Goal: Transaction & Acquisition: Purchase product/service

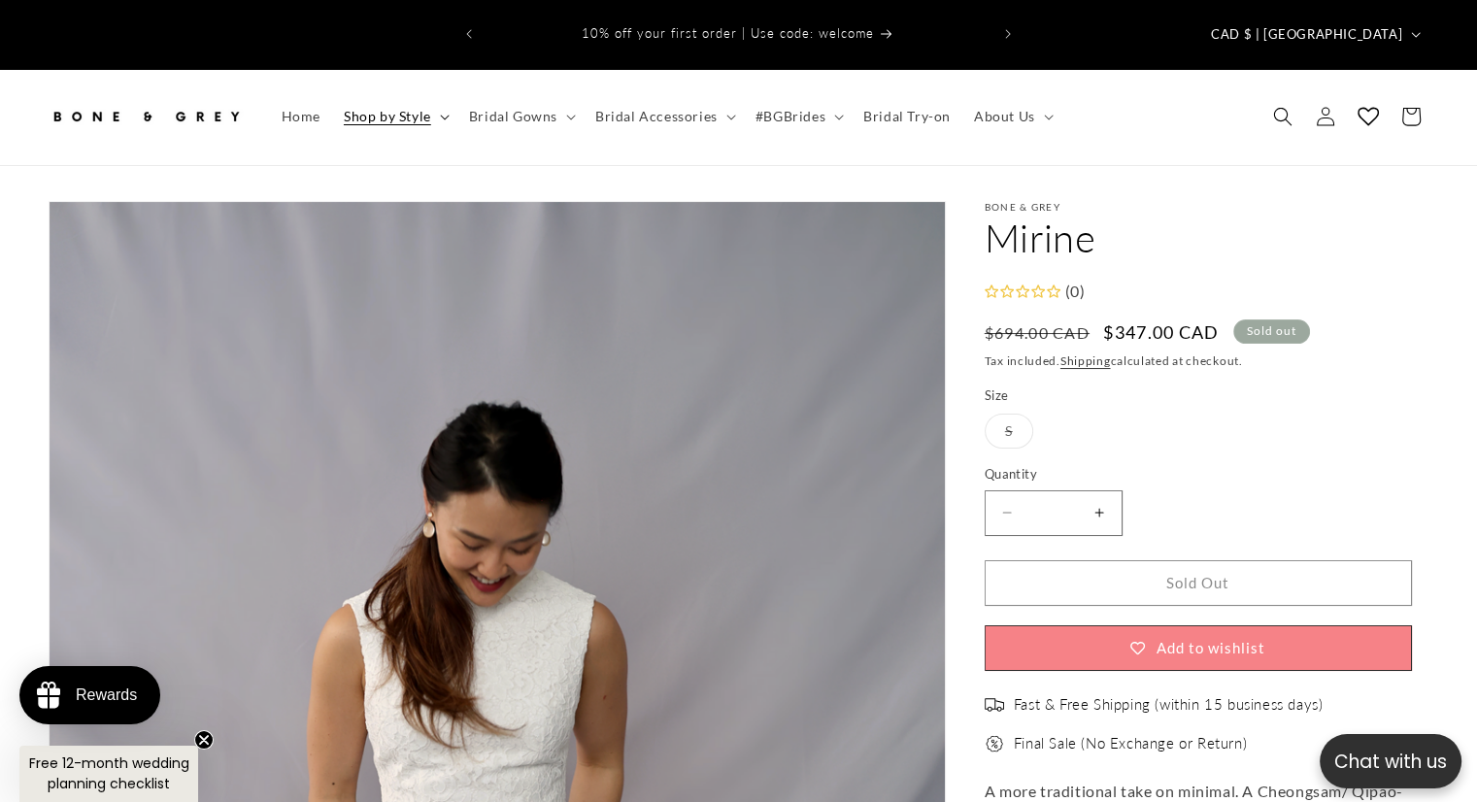
click at [424, 108] on span "Shop by Style" at bounding box center [387, 116] width 87 height 17
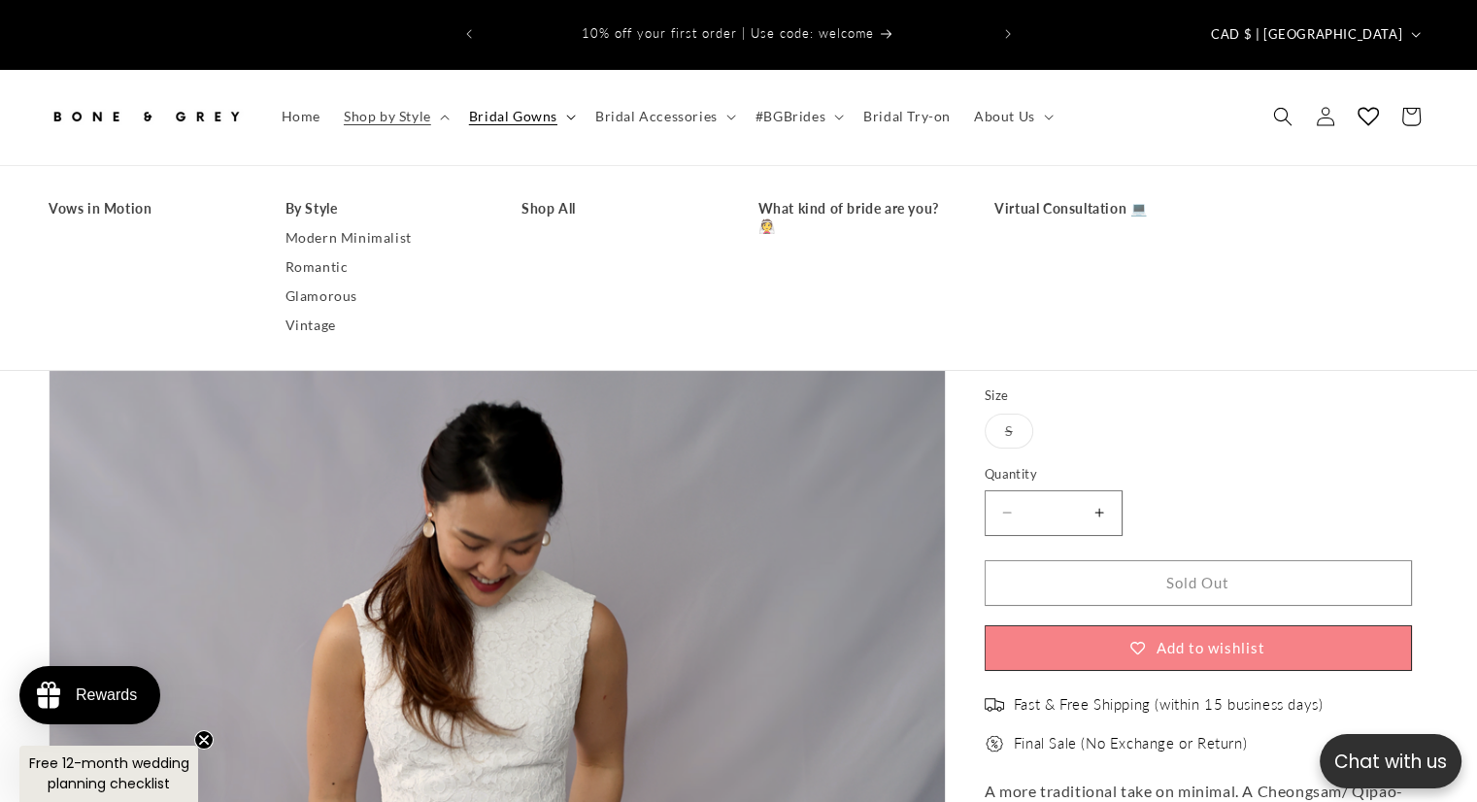
click at [523, 108] on span "Bridal Gowns" at bounding box center [513, 116] width 88 height 17
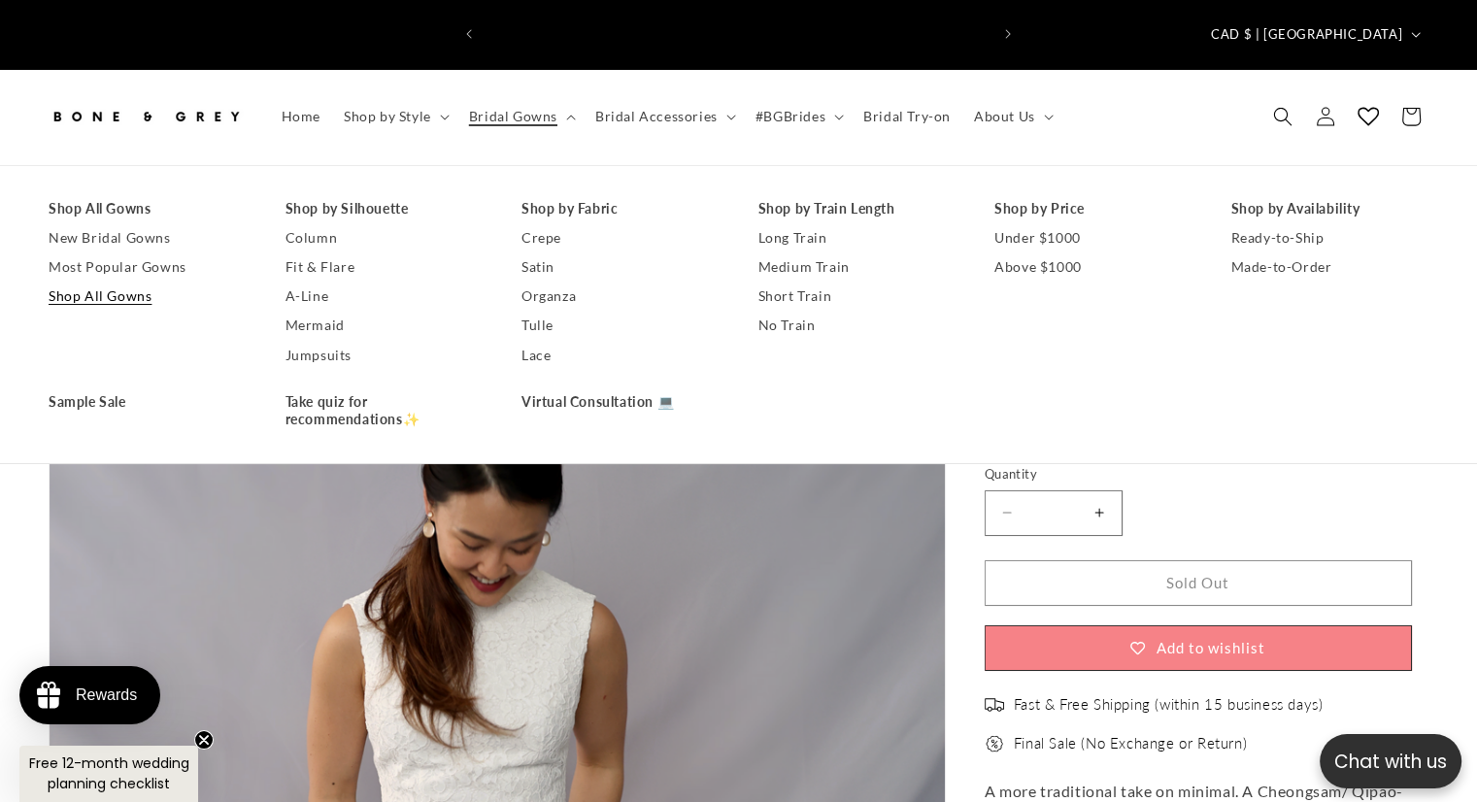
scroll to position [0, 1006]
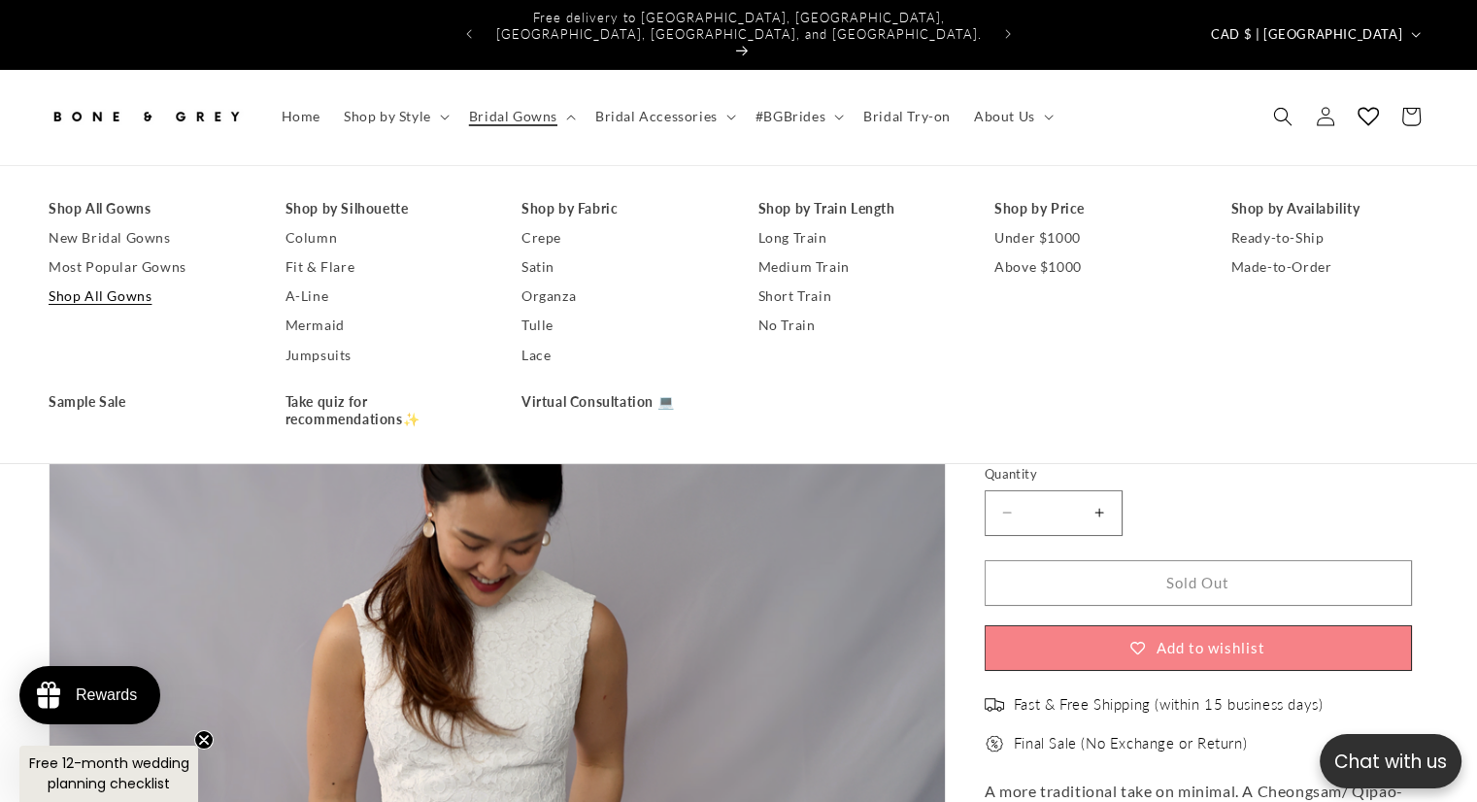
click at [129, 282] on link "Shop All Gowns" at bounding box center [148, 296] width 198 height 29
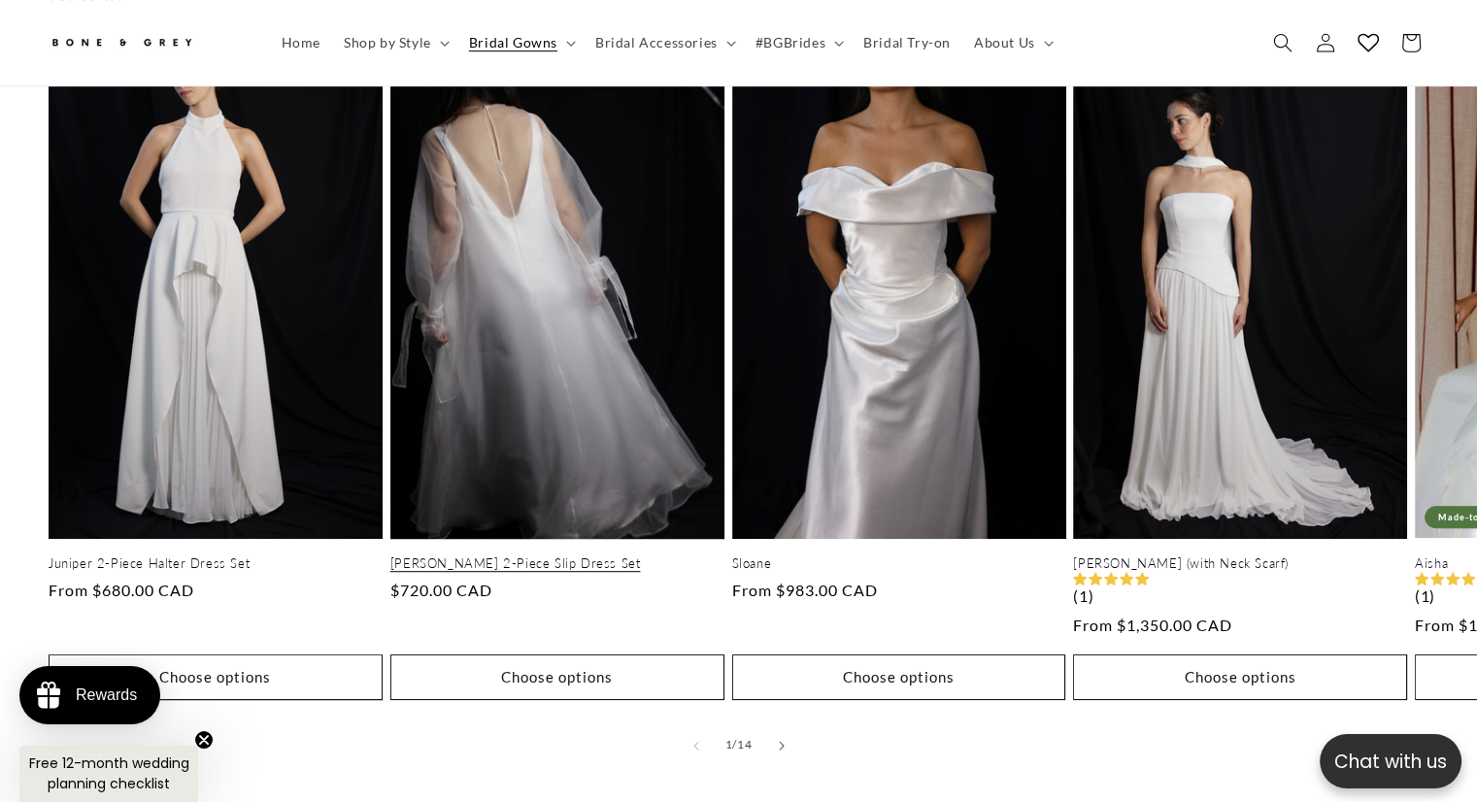
scroll to position [1155, 0]
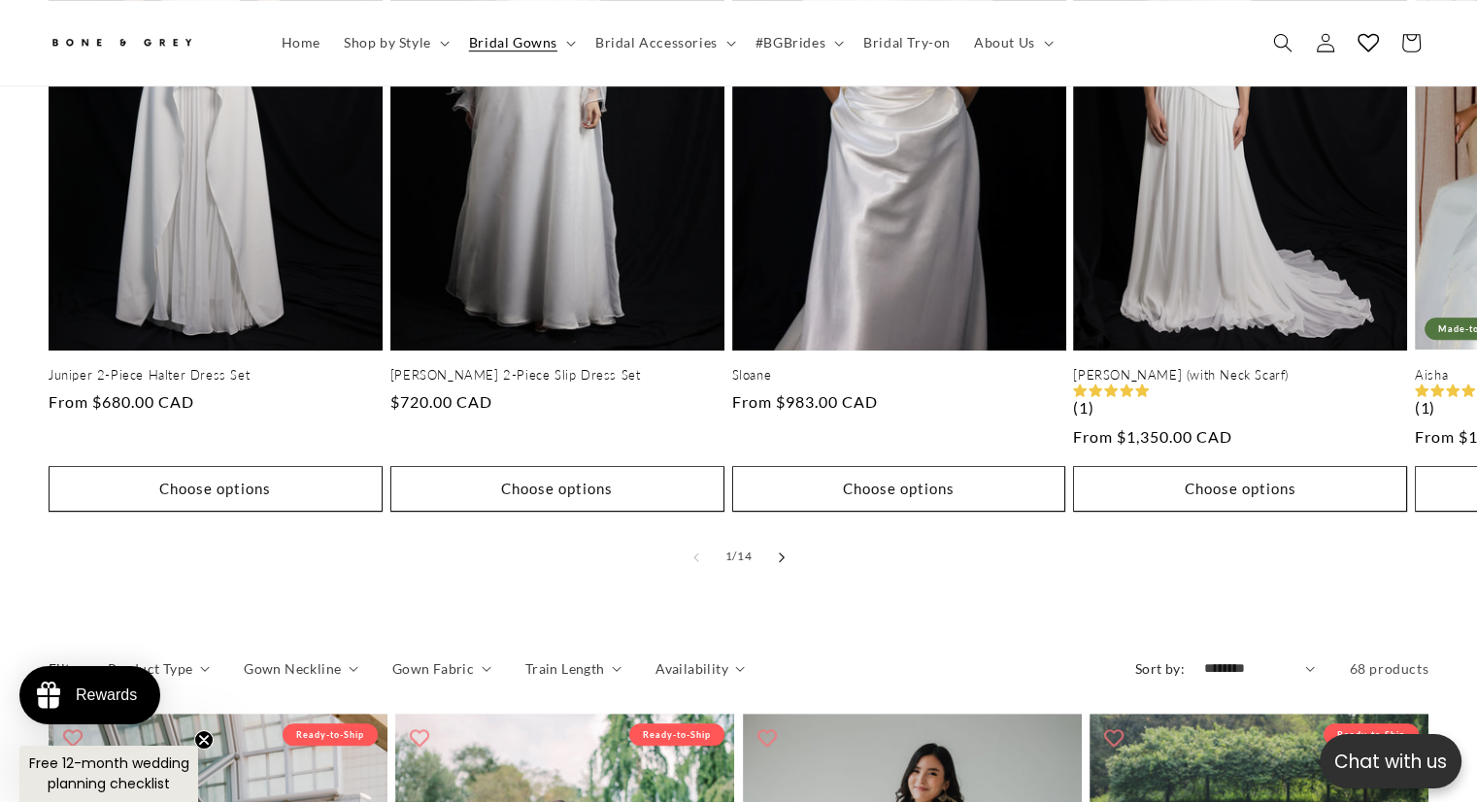
click at [785, 536] on button "Slide right" at bounding box center [781, 557] width 43 height 43
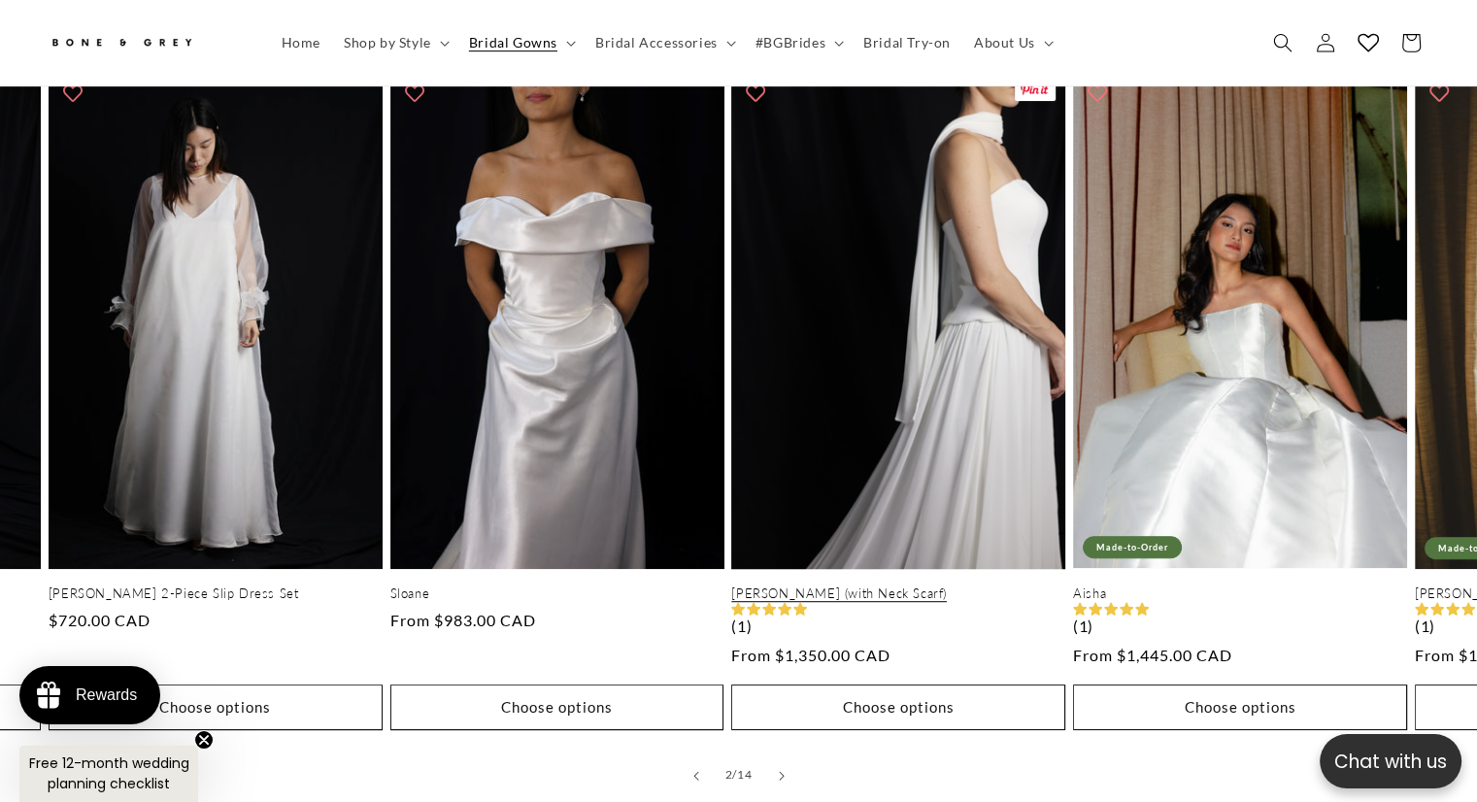
scroll to position [960, 0]
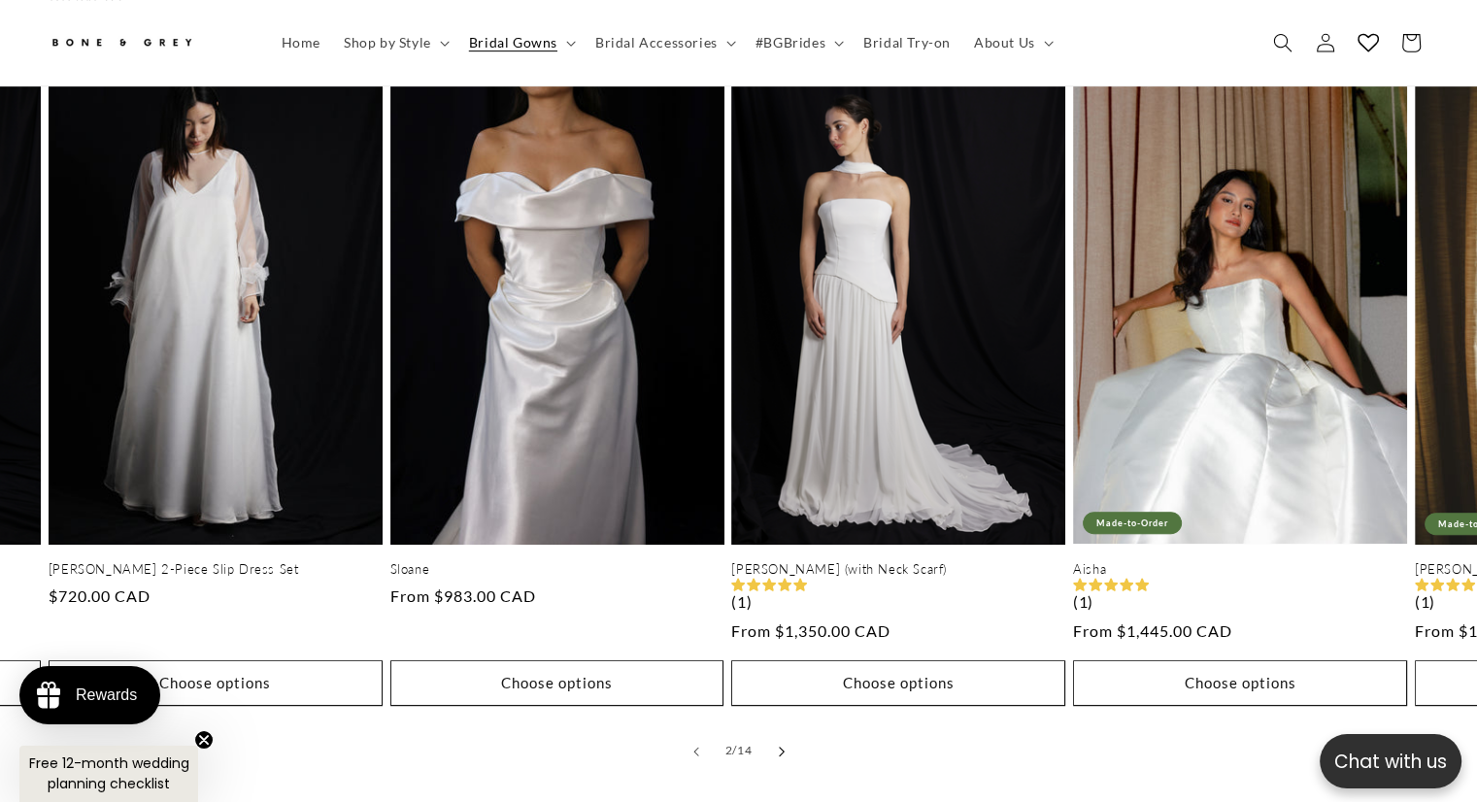
click at [787, 730] on button "Slide right" at bounding box center [781, 751] width 43 height 43
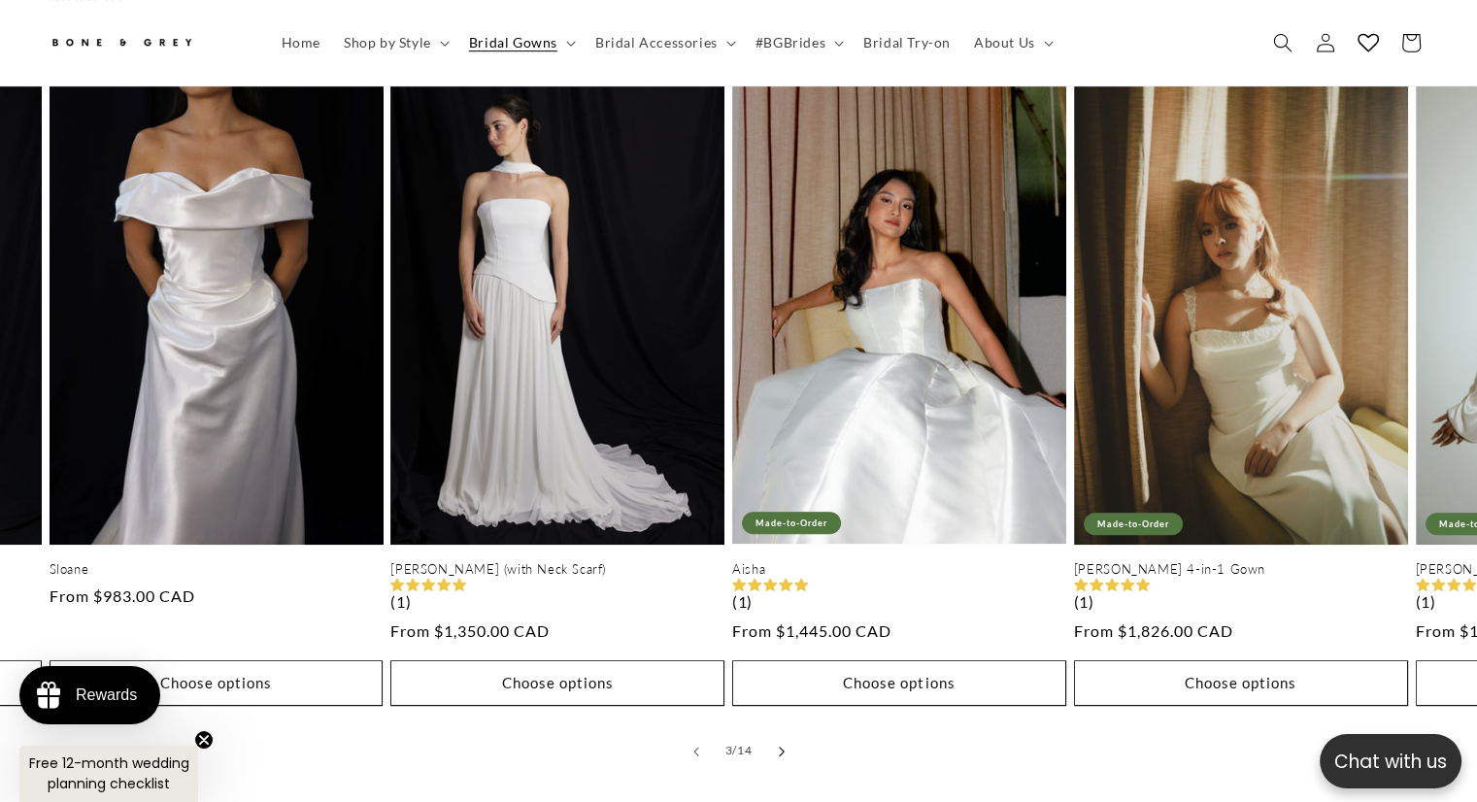
click at [787, 730] on button "Slide right" at bounding box center [781, 751] width 43 height 43
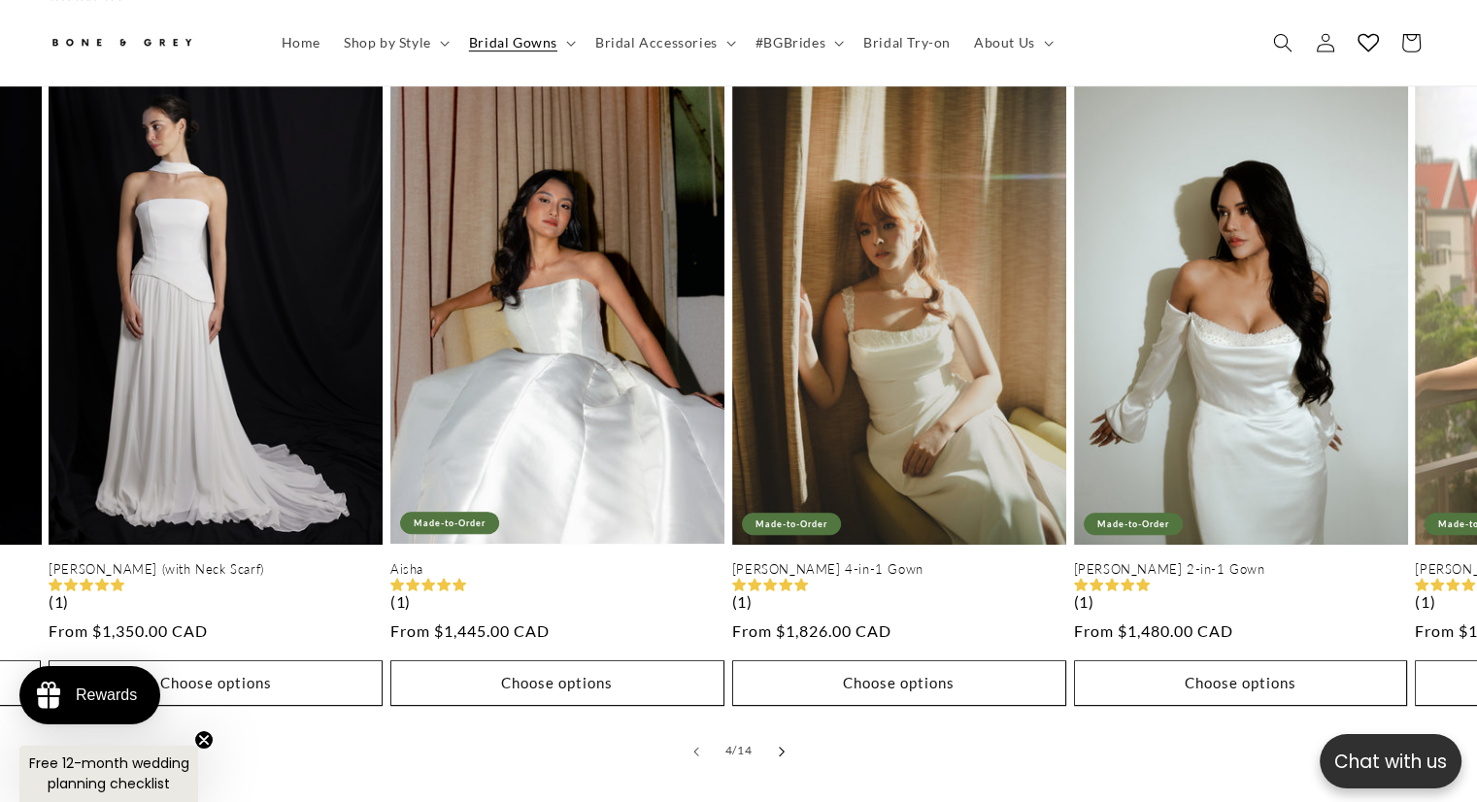
click at [786, 730] on button "Slide right" at bounding box center [781, 751] width 43 height 43
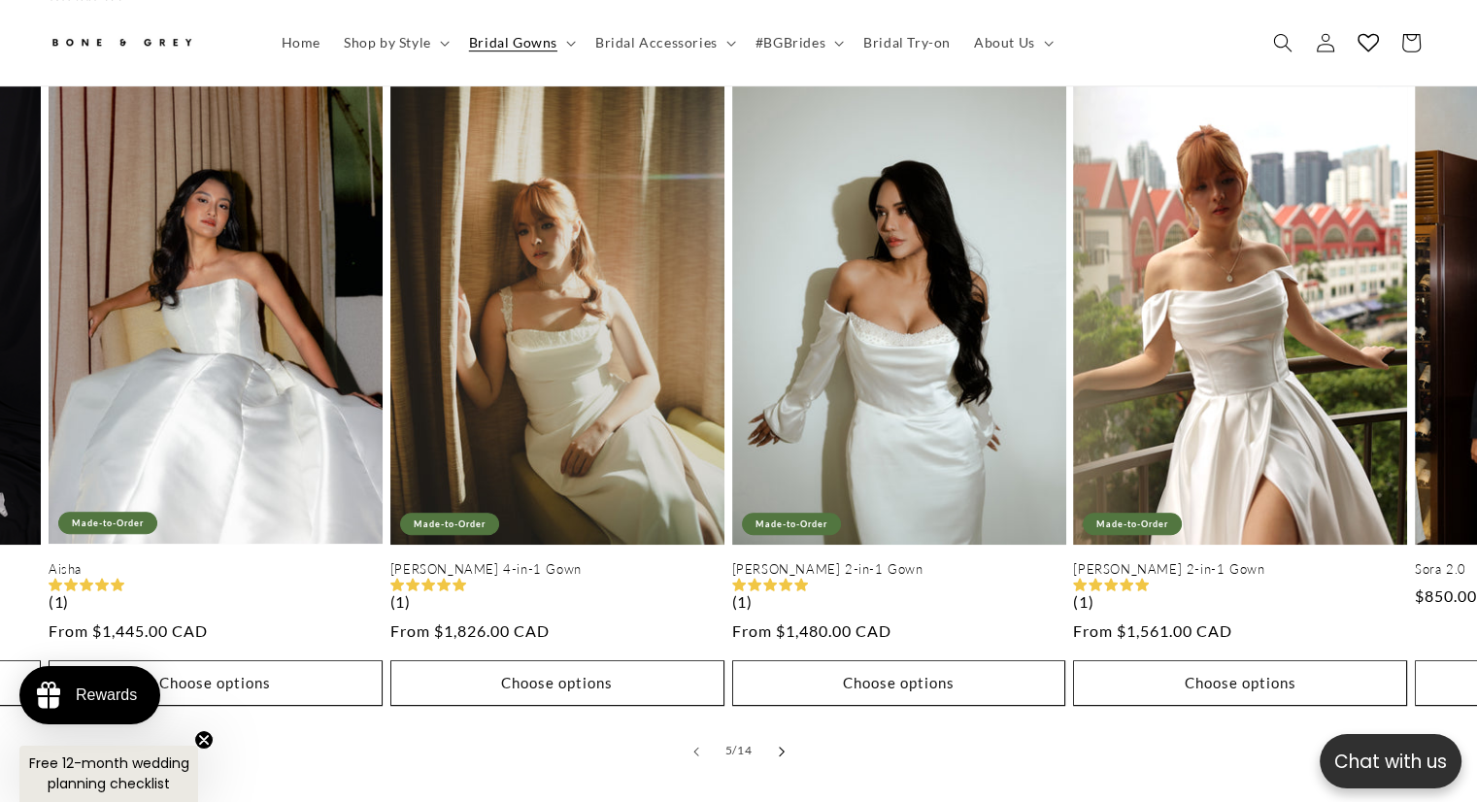
click at [786, 730] on button "Slide right" at bounding box center [781, 751] width 43 height 43
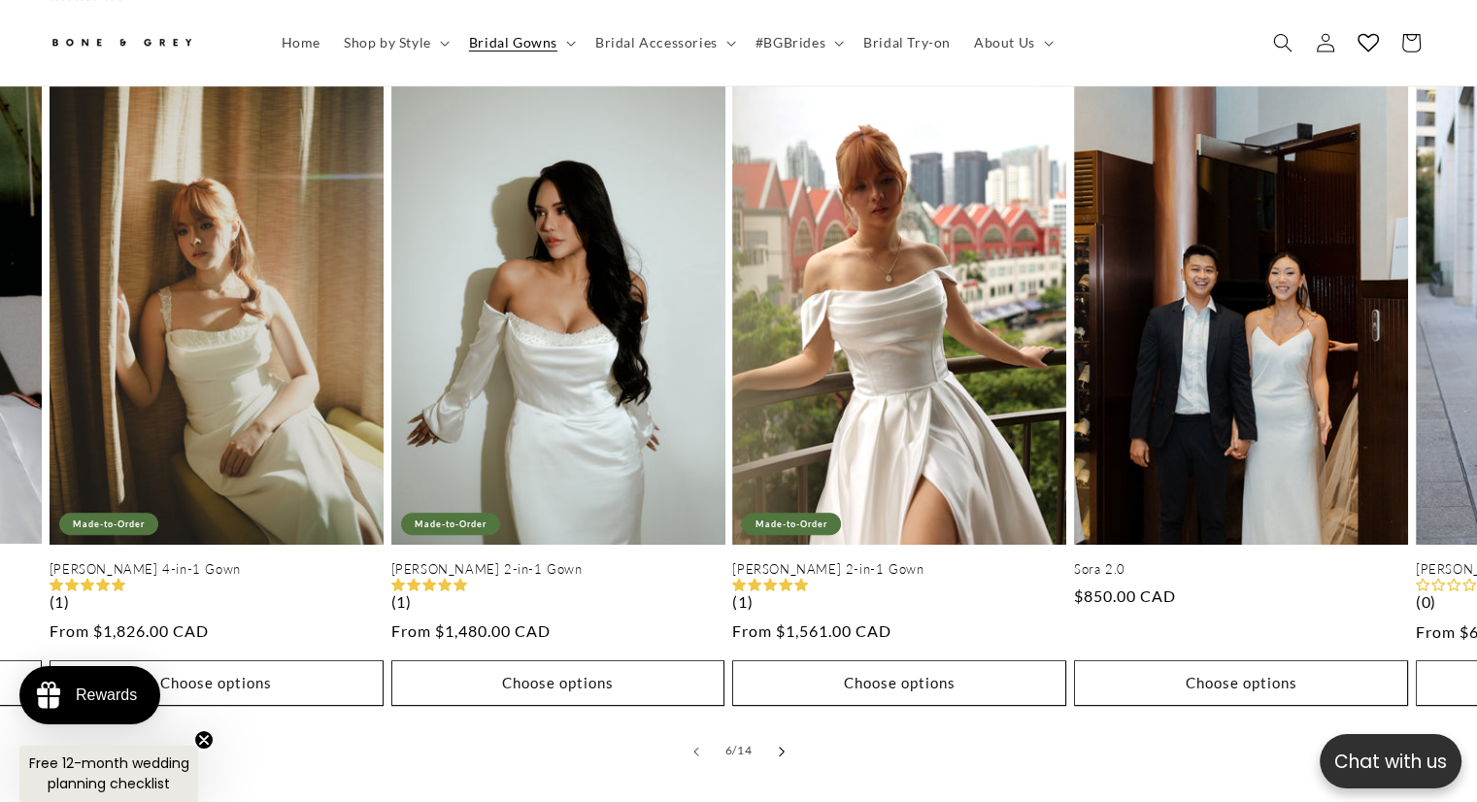
scroll to position [0, 503]
click at [786, 730] on button "Slide right" at bounding box center [781, 751] width 43 height 43
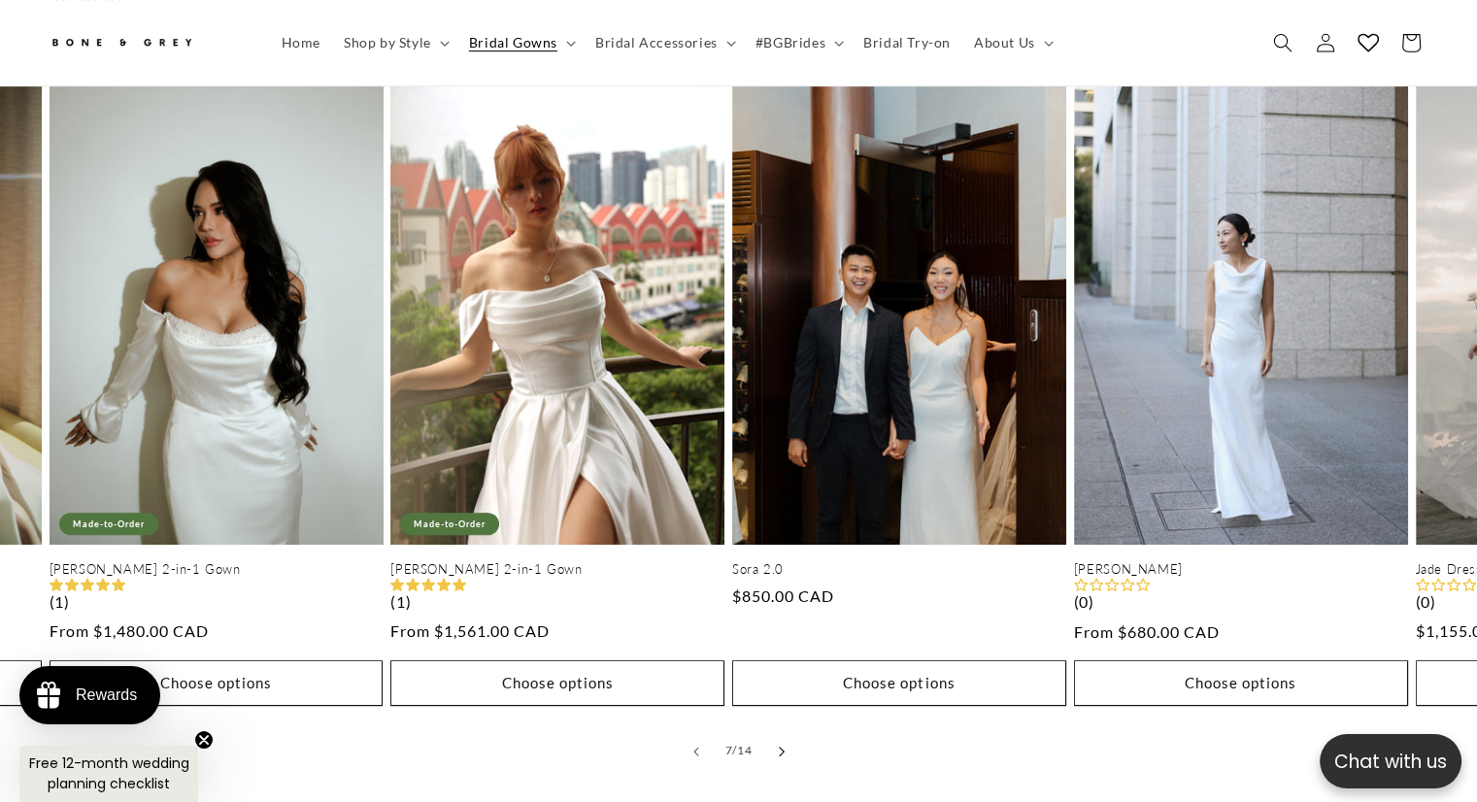
click at [786, 730] on button "Slide right" at bounding box center [781, 751] width 43 height 43
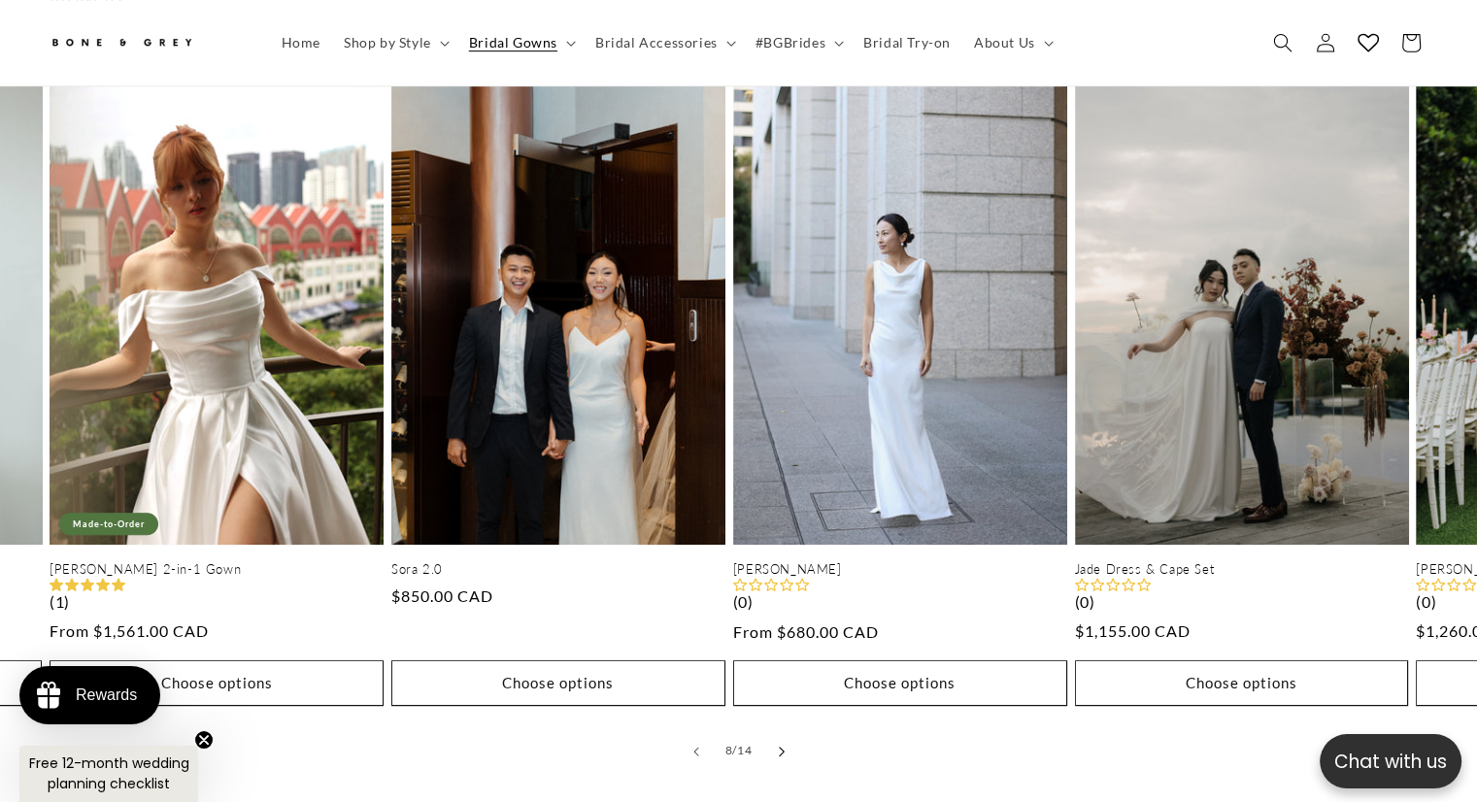
click at [786, 730] on button "Slide right" at bounding box center [781, 751] width 43 height 43
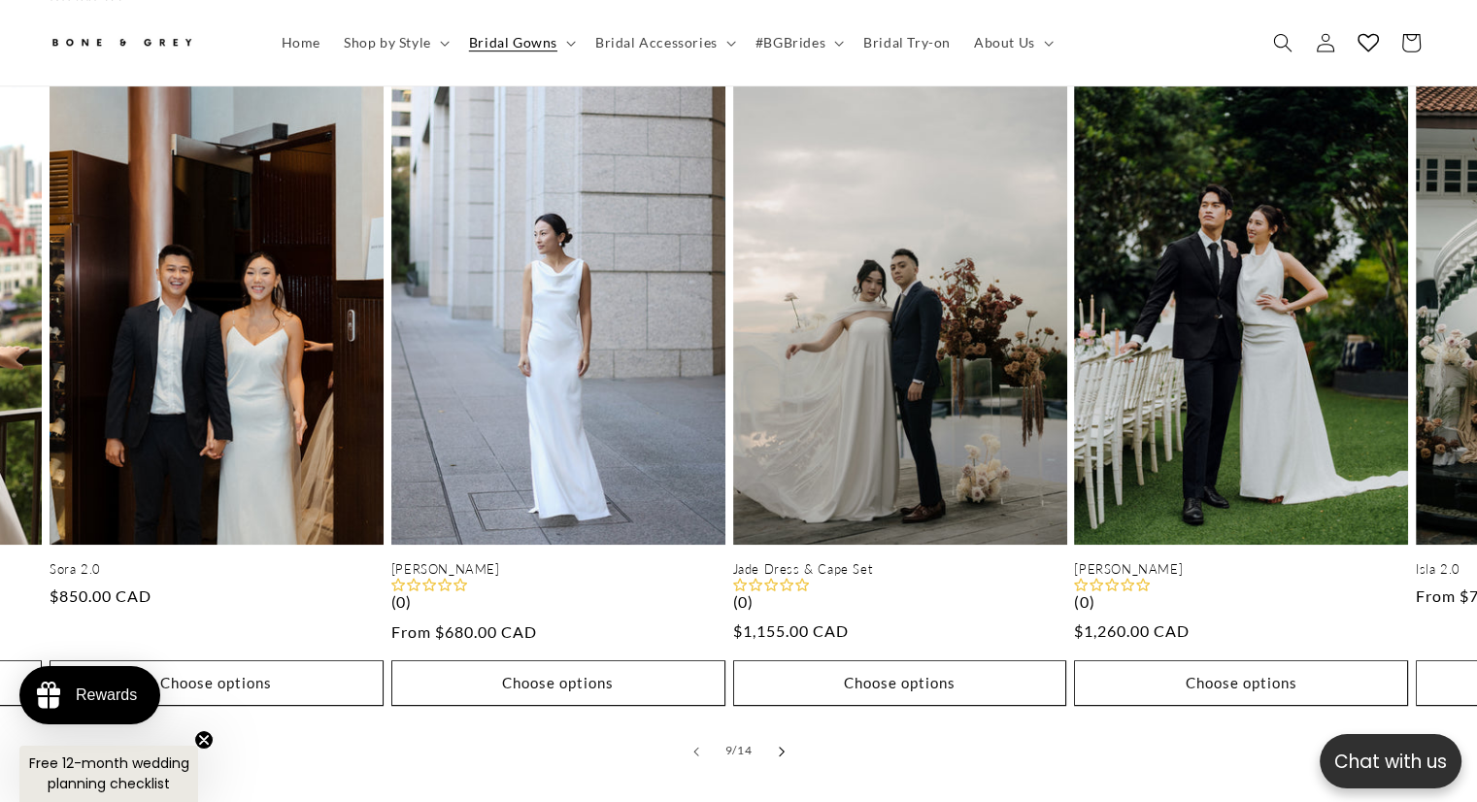
click at [786, 730] on button "Slide right" at bounding box center [781, 751] width 43 height 43
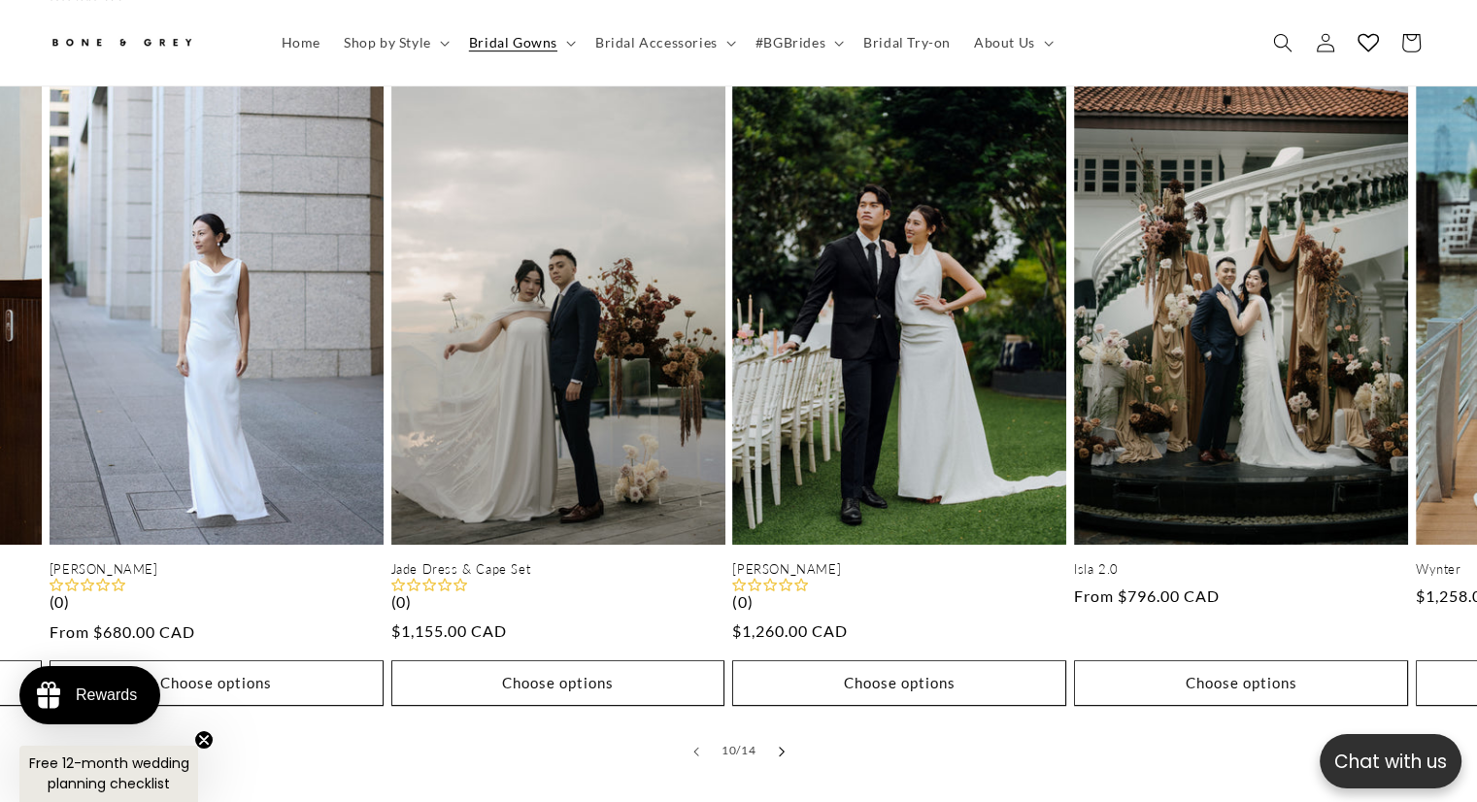
click at [786, 730] on button "Slide right" at bounding box center [781, 751] width 43 height 43
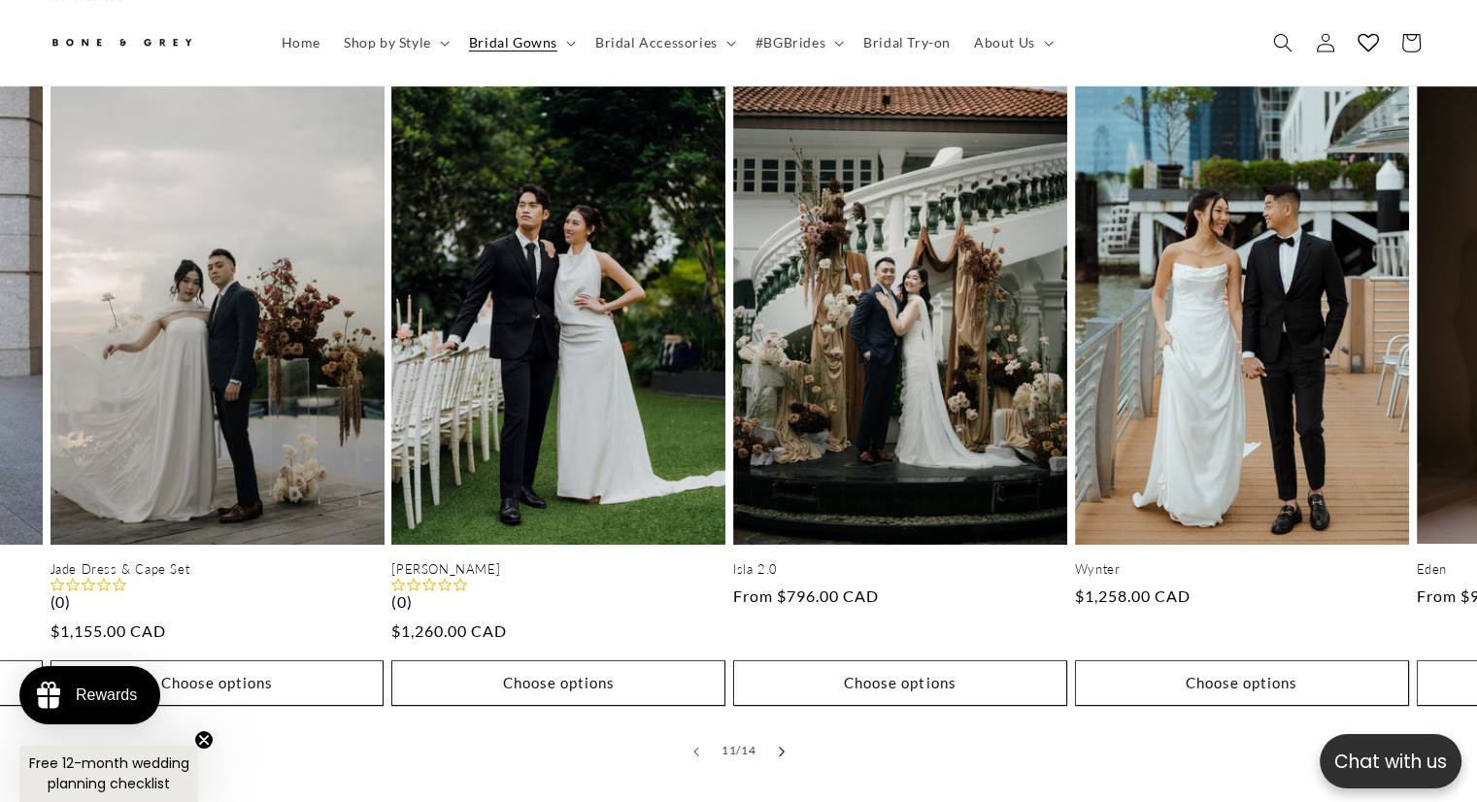
scroll to position [0, 1006]
click at [786, 730] on button "Slide right" at bounding box center [781, 751] width 43 height 43
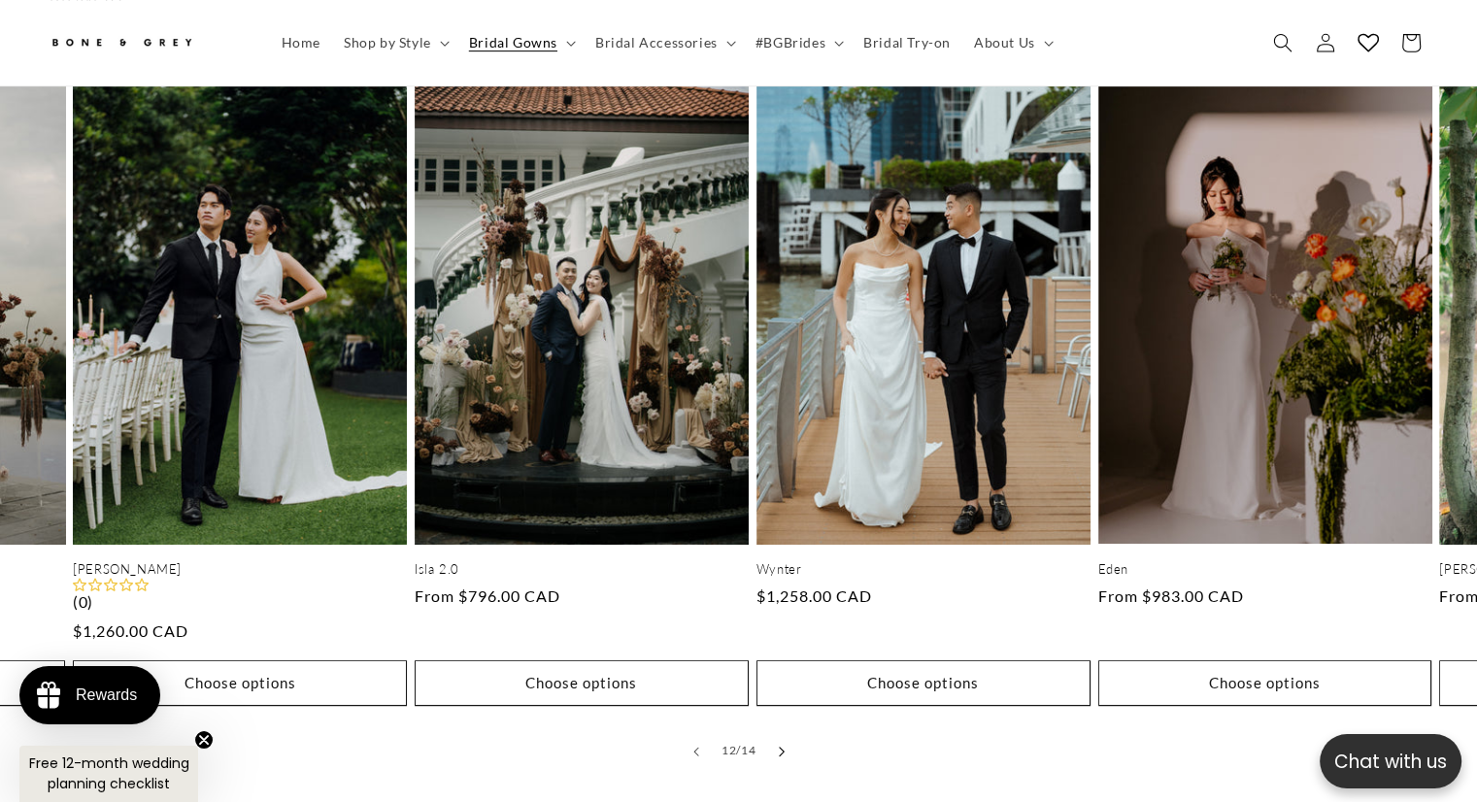
scroll to position [0, 3756]
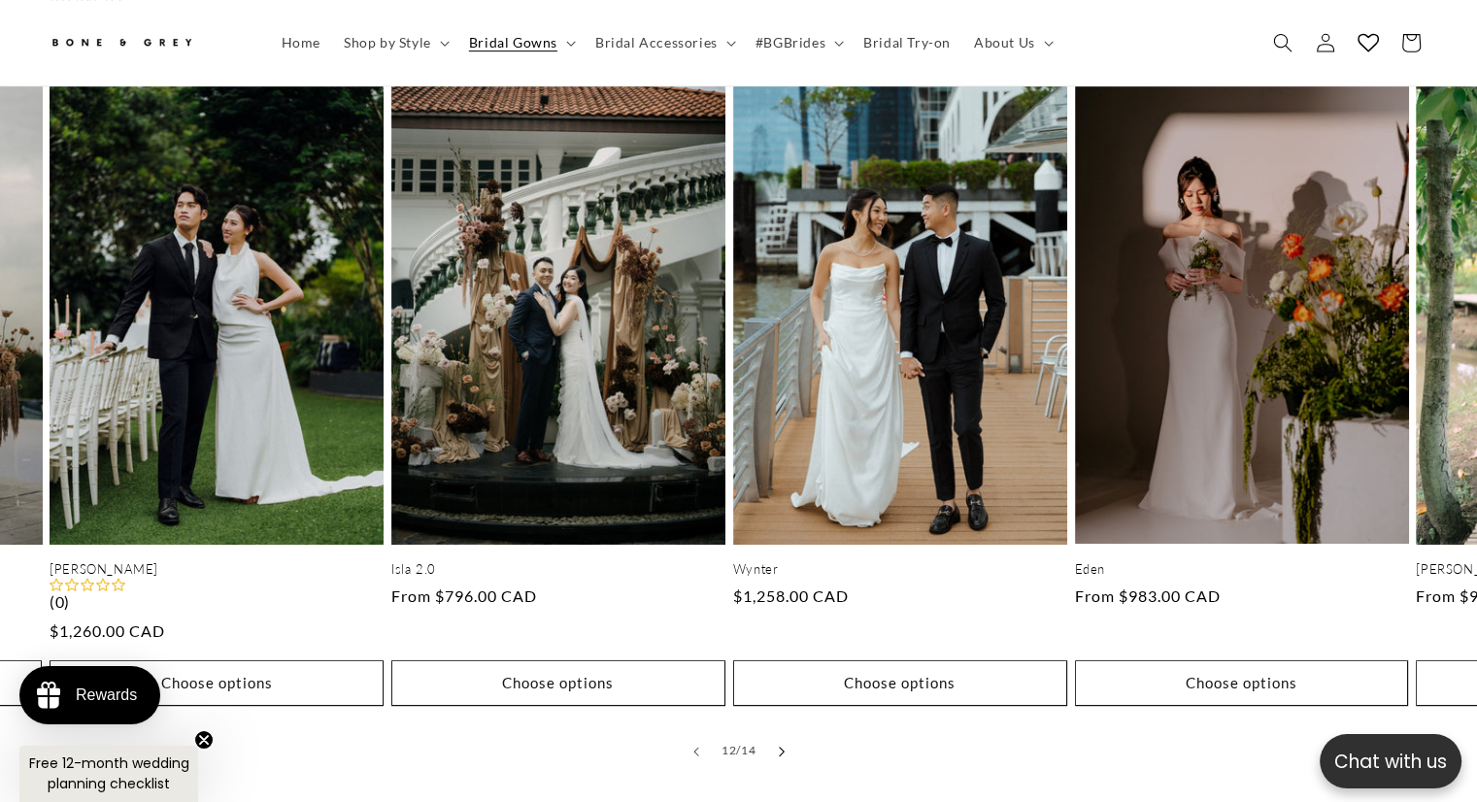
click at [786, 730] on button "Slide right" at bounding box center [781, 751] width 43 height 43
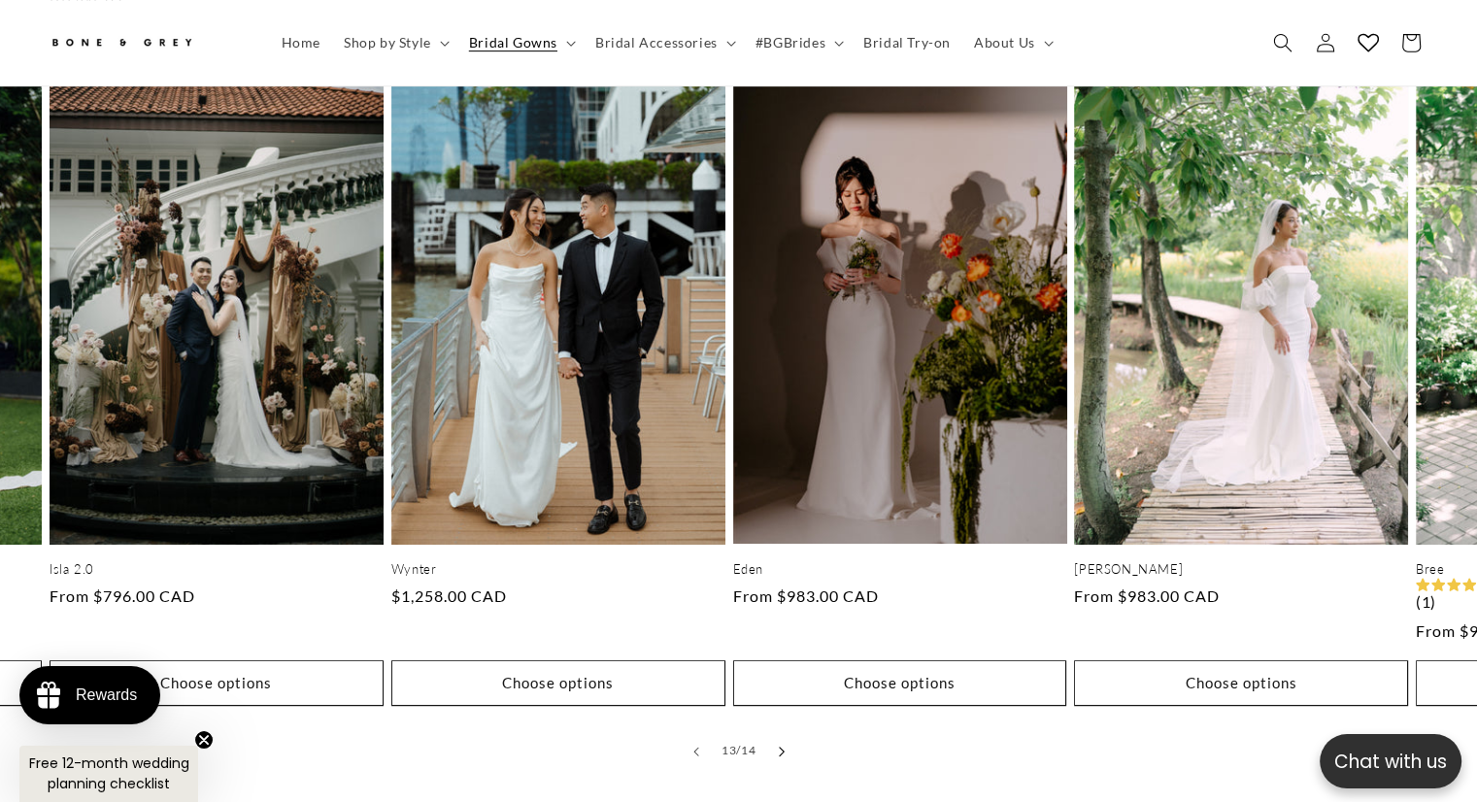
click at [786, 730] on button "Slide right" at bounding box center [781, 751] width 43 height 43
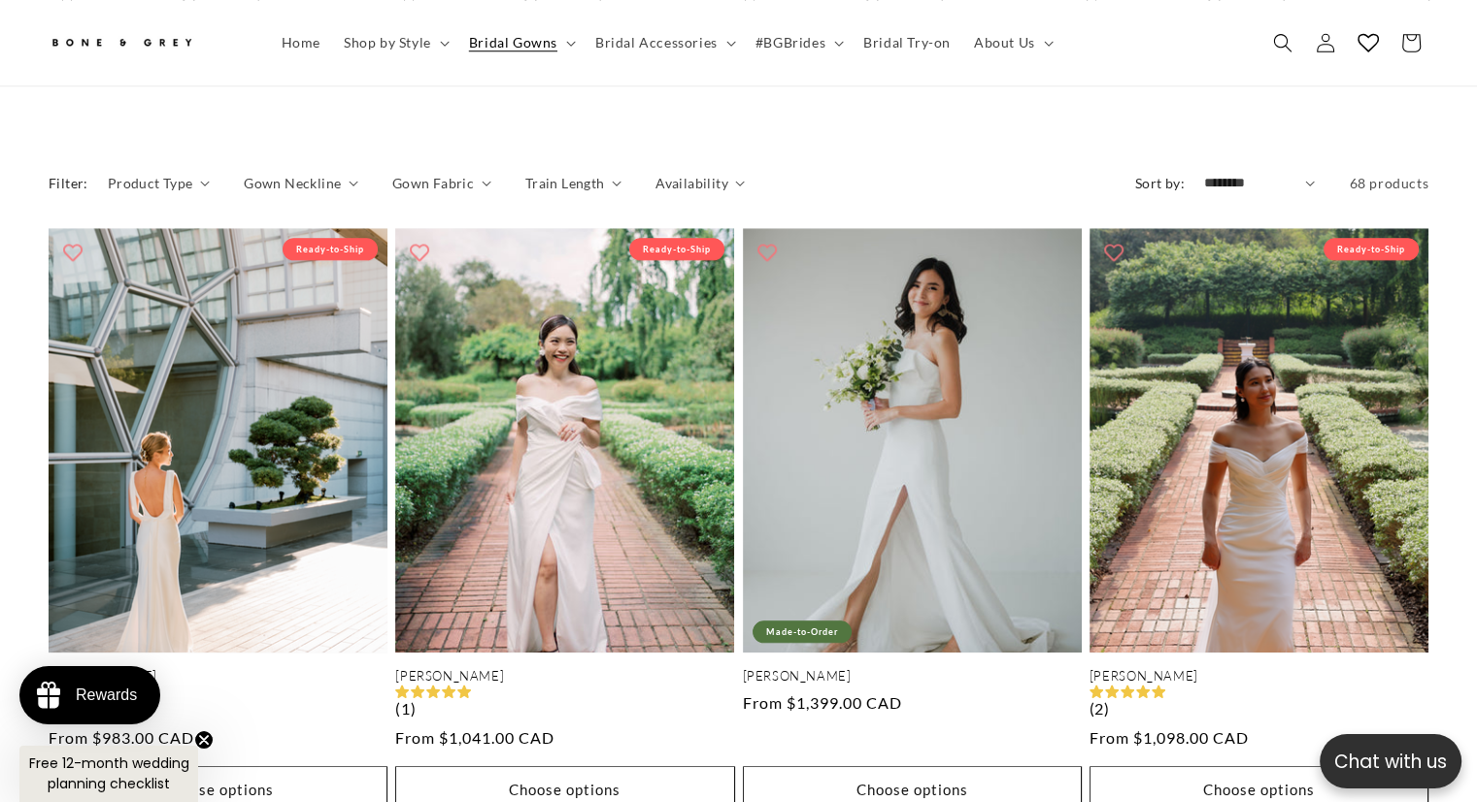
scroll to position [0, 0]
click at [189, 173] on summary "Product Type" at bounding box center [159, 183] width 102 height 20
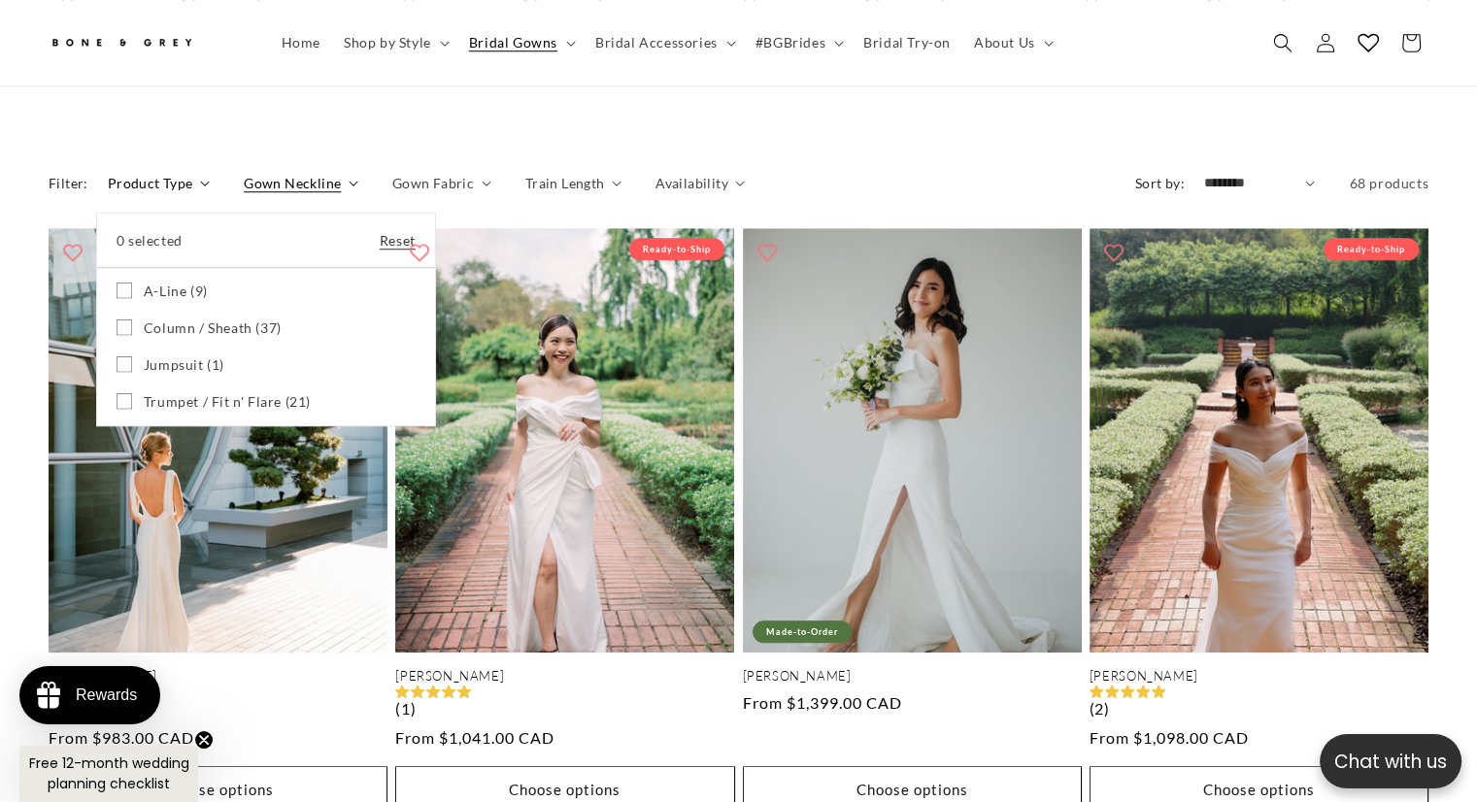
click at [210, 173] on summary "Product Type" at bounding box center [159, 183] width 102 height 20
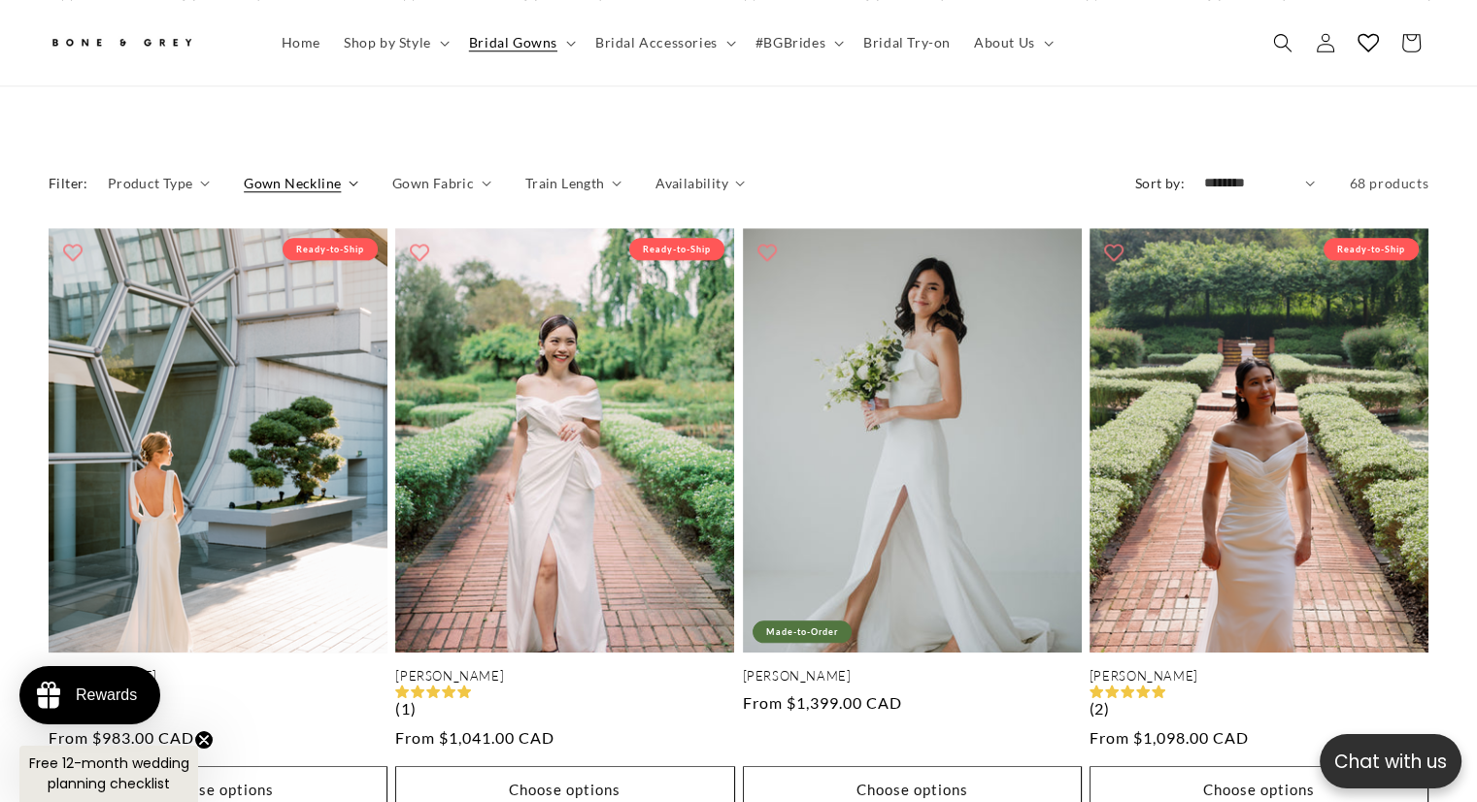
click at [340, 173] on summary "Gown Neckline" at bounding box center [301, 183] width 115 height 20
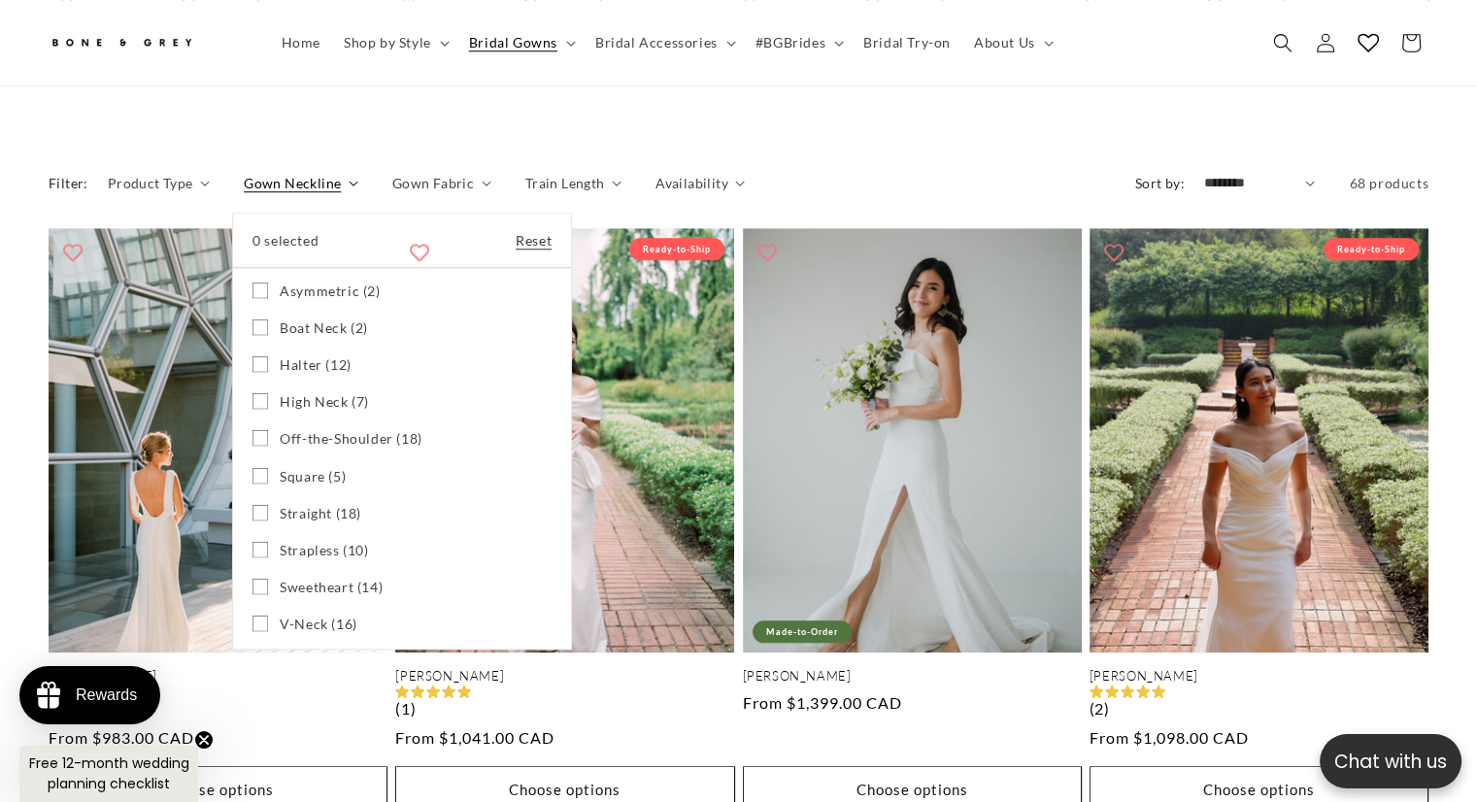
click at [358, 173] on summary "Gown Neckline" at bounding box center [301, 183] width 115 height 20
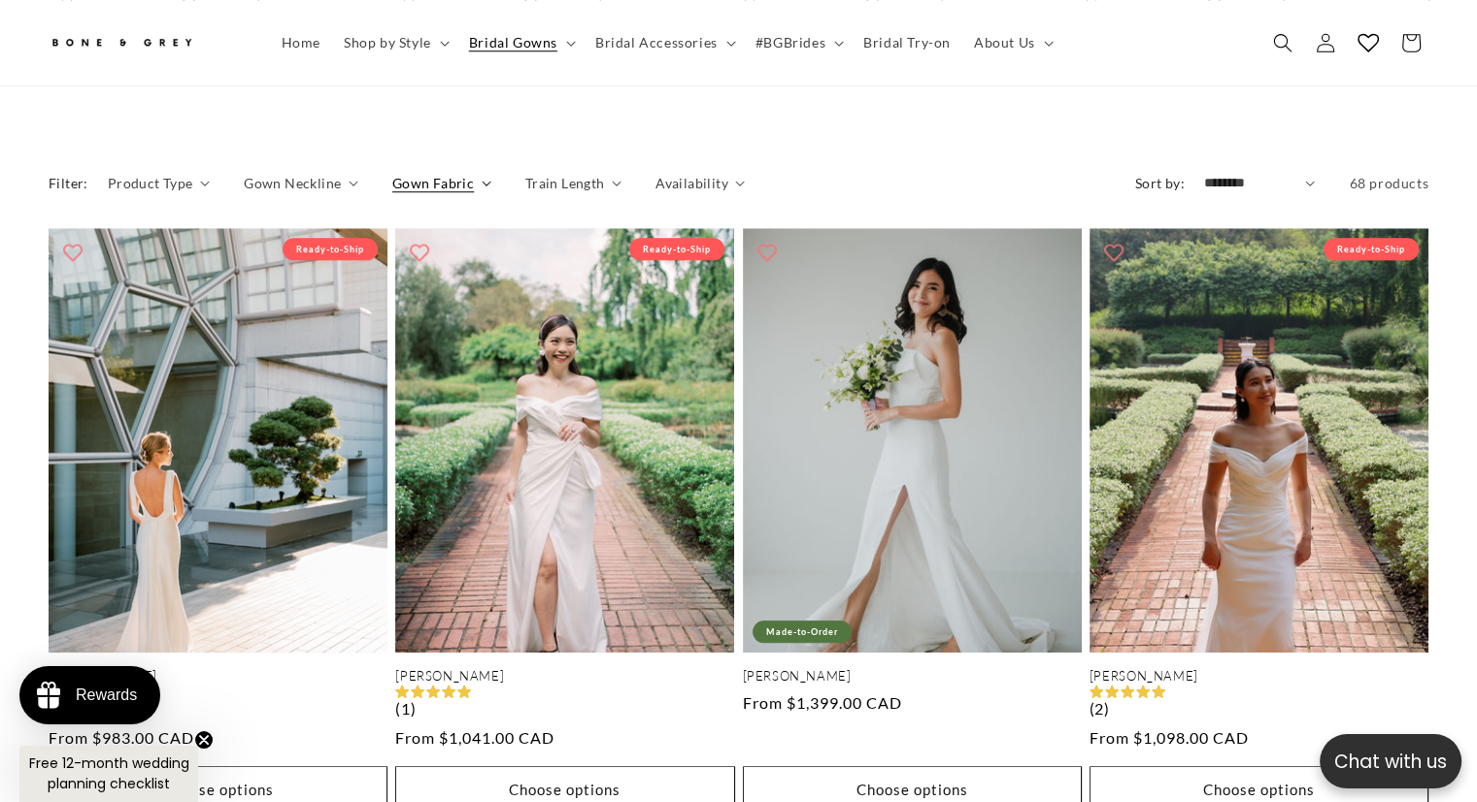
click at [471, 173] on summary "Gown Fabric" at bounding box center [441, 183] width 99 height 20
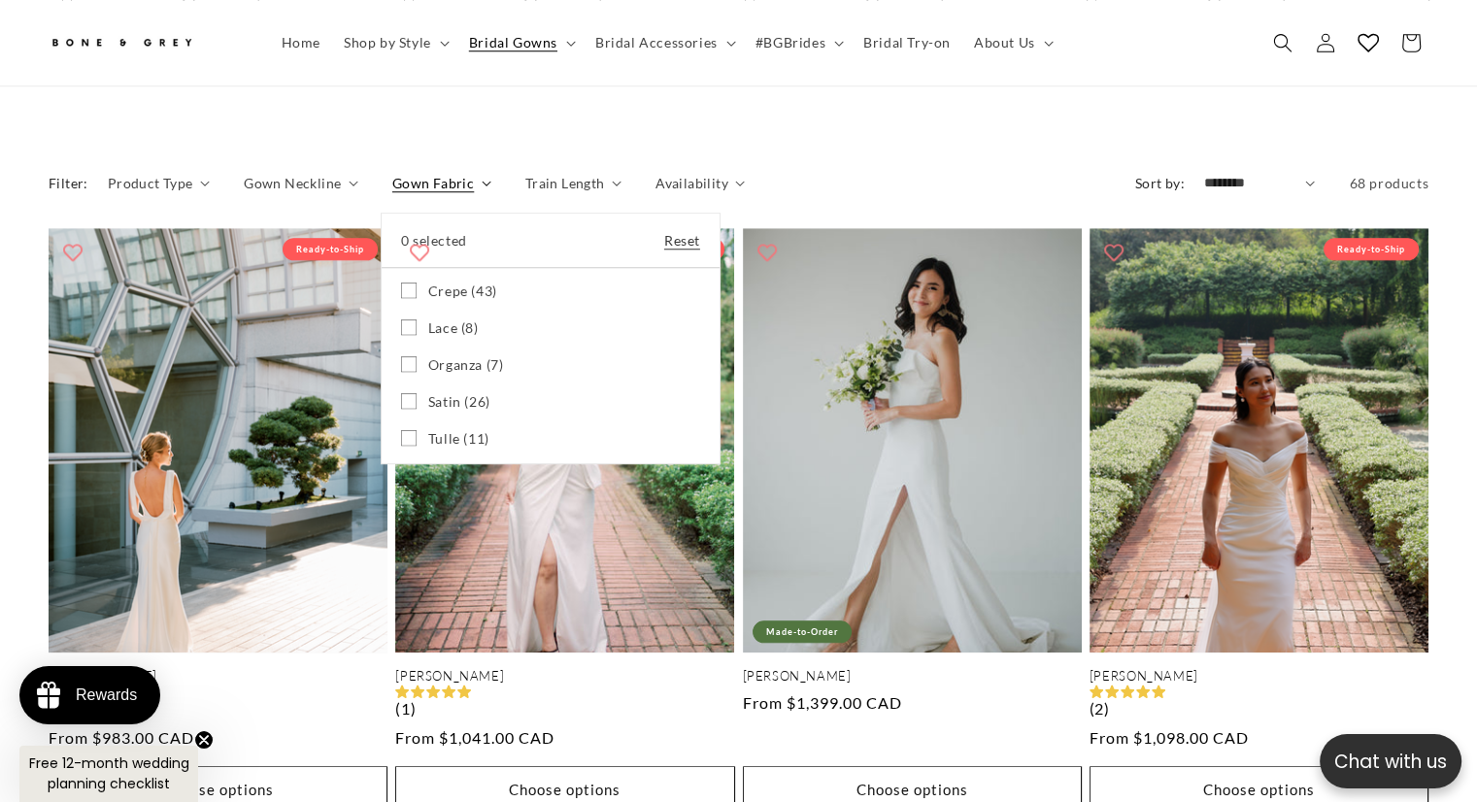
scroll to position [0, 0]
click at [491, 173] on summary "Gown Fabric" at bounding box center [441, 183] width 99 height 20
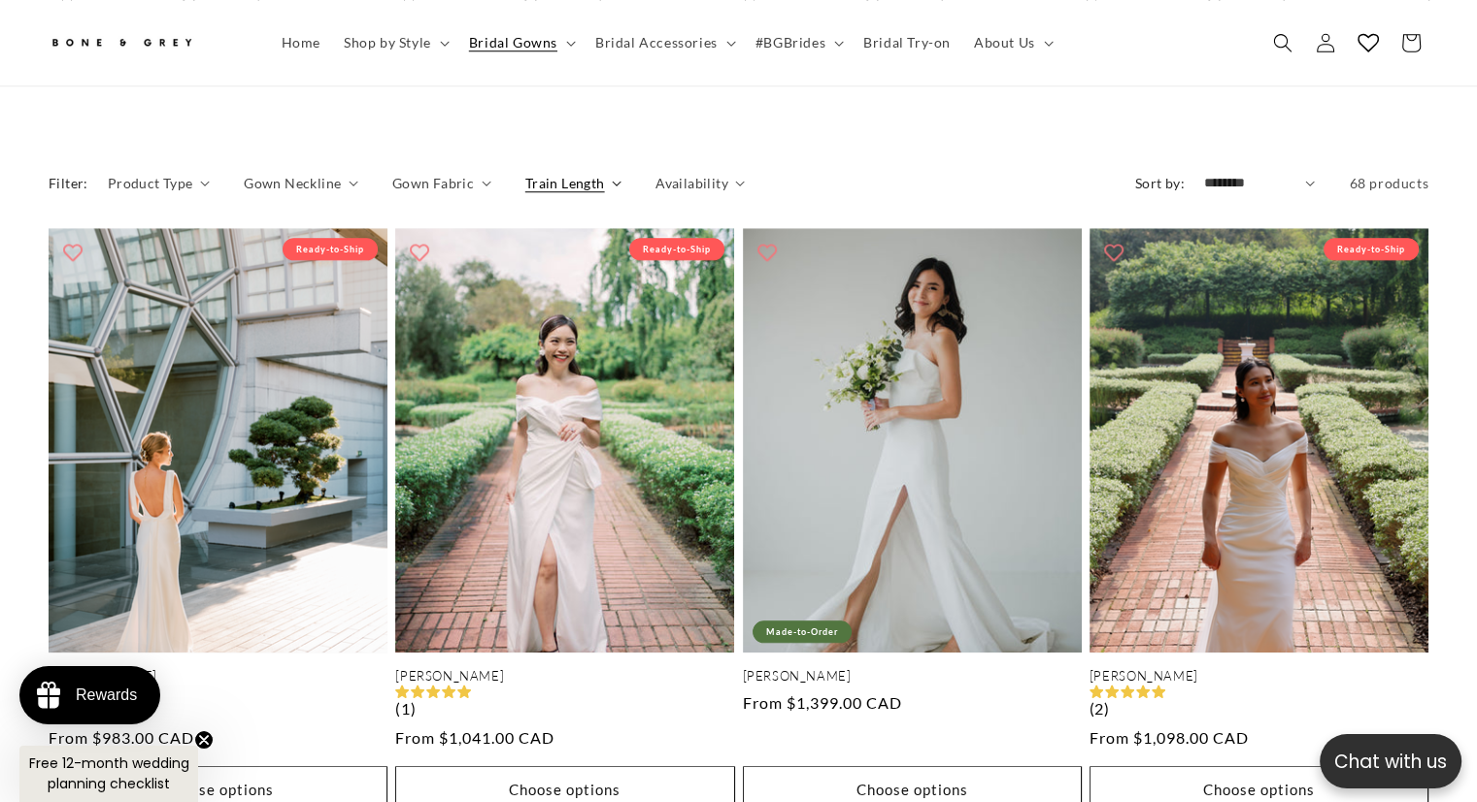
click at [586, 173] on span "Train Length" at bounding box center [565, 183] width 80 height 20
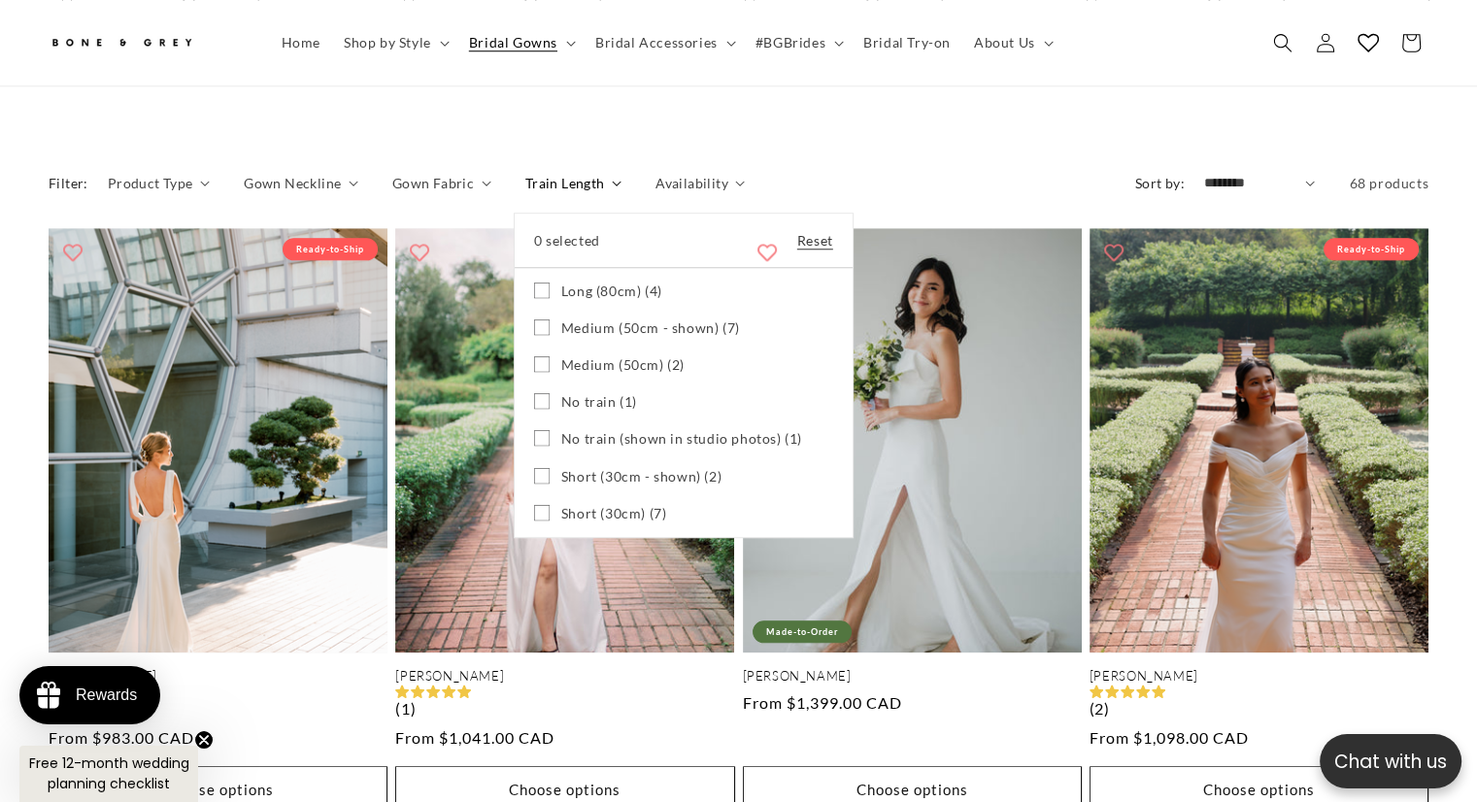
click at [534, 393] on icon at bounding box center [542, 401] width 16 height 16
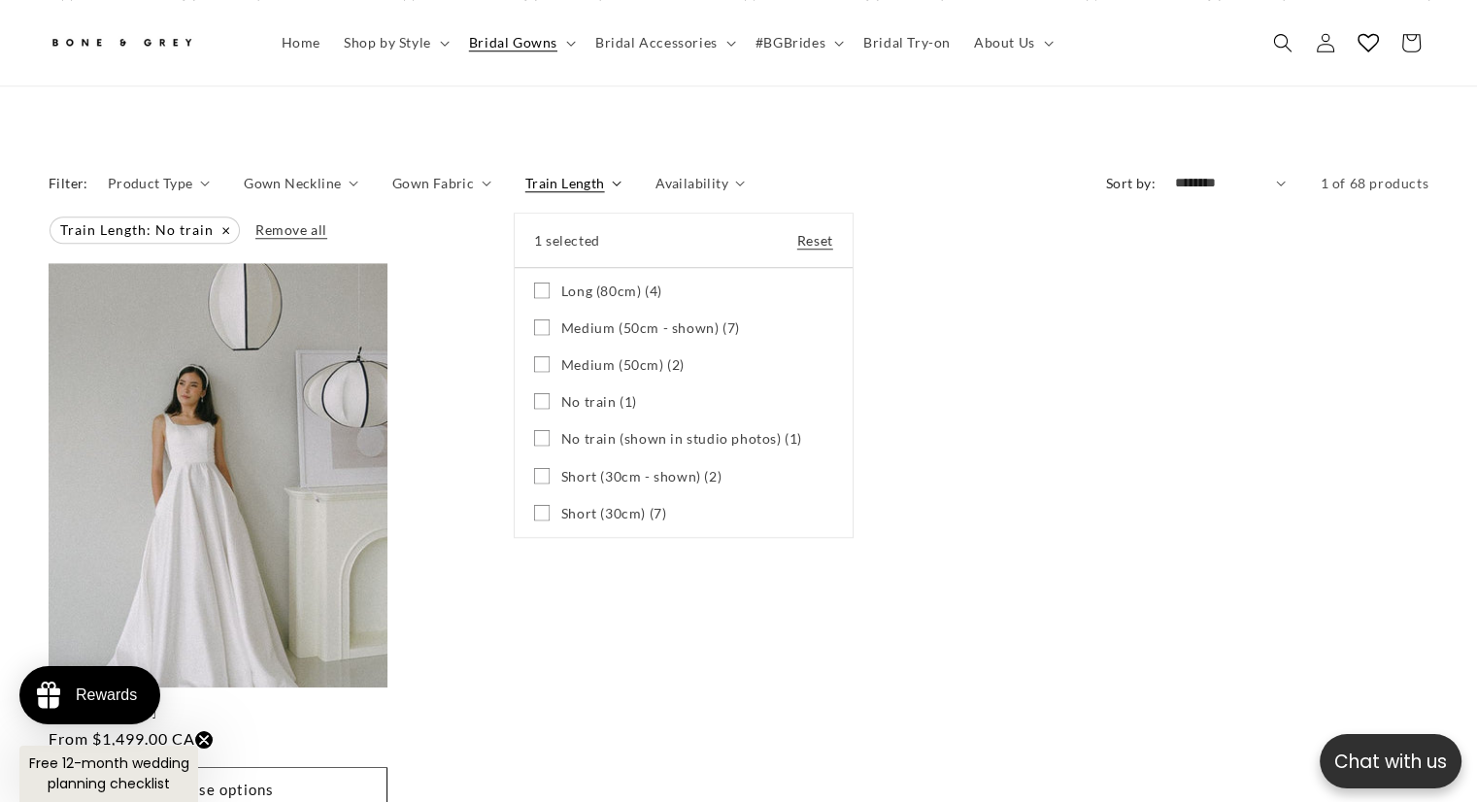
click at [621, 193] on summary "Train Length" at bounding box center [573, 183] width 96 height 20
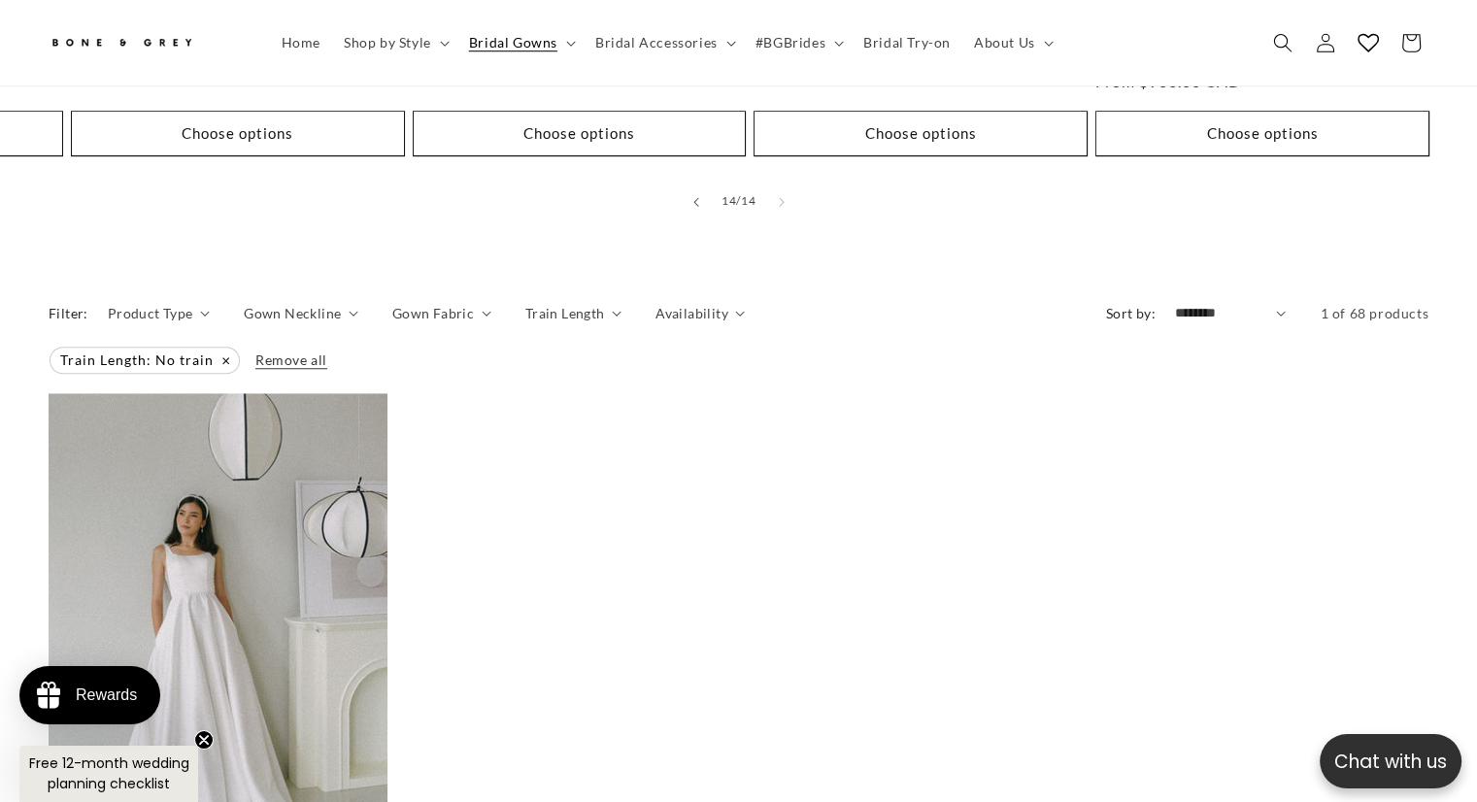
scroll to position [1543, 0]
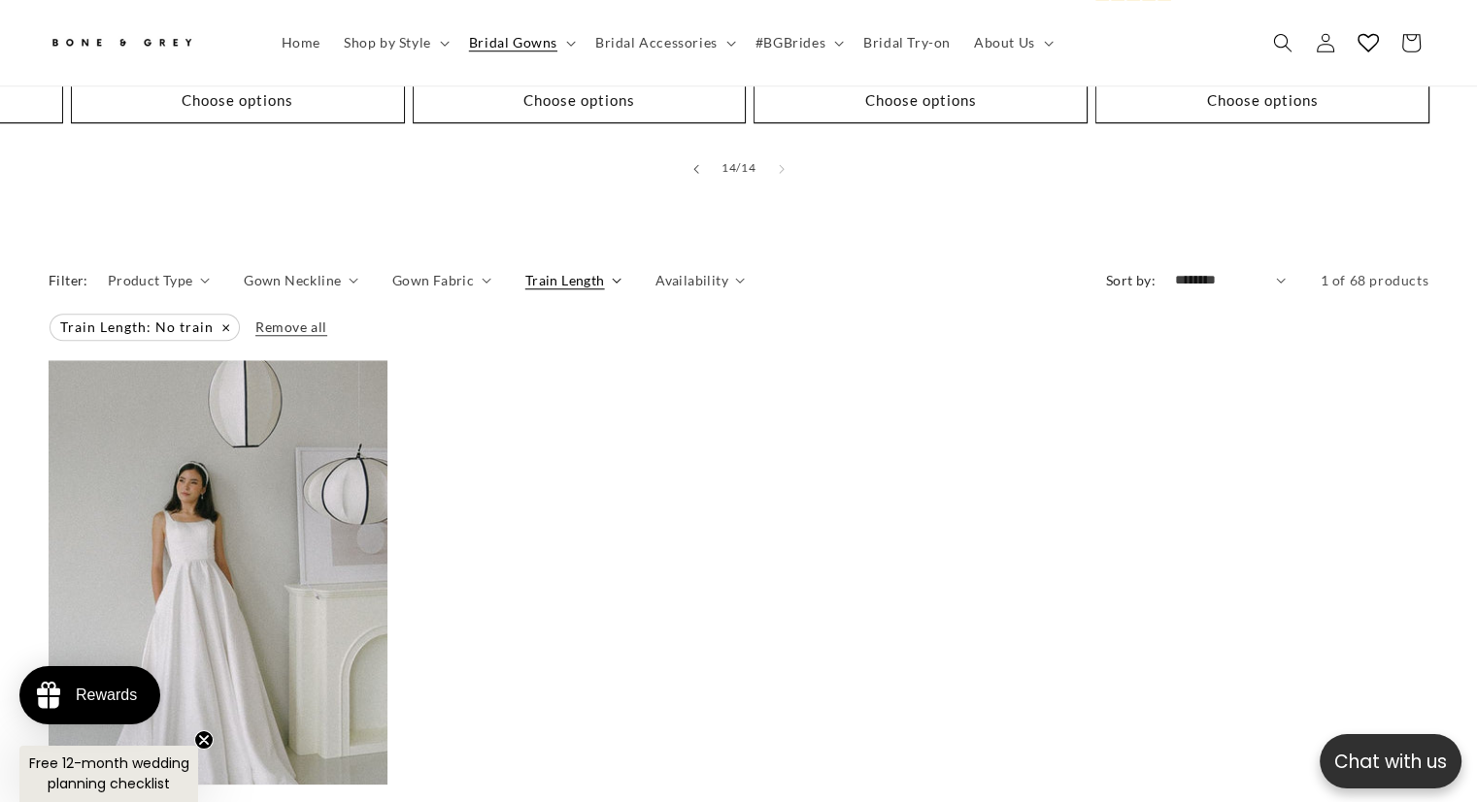
click at [579, 270] on span "Train Length" at bounding box center [565, 280] width 80 height 20
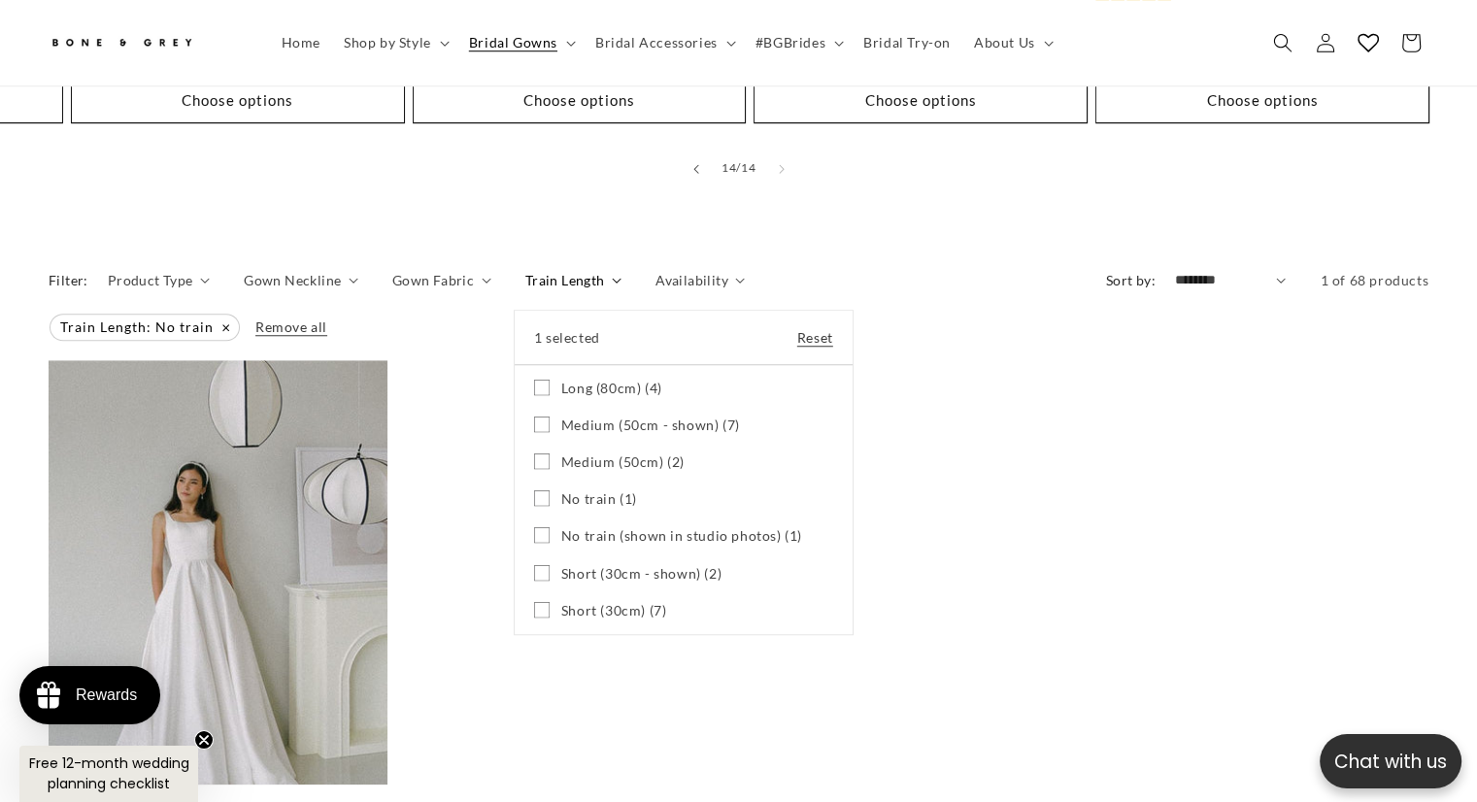
click at [537, 494] on icon at bounding box center [542, 497] width 11 height 7
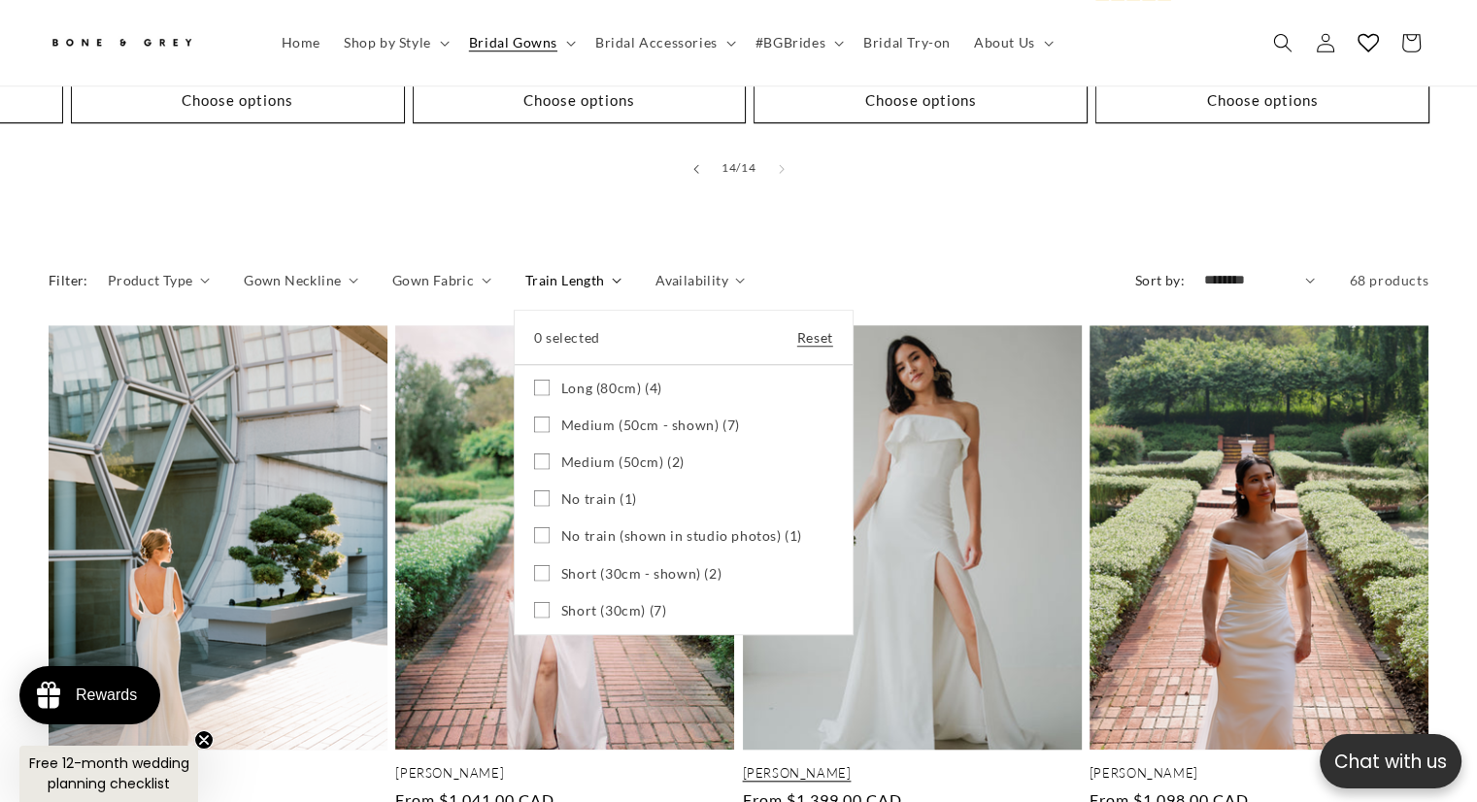
click at [621, 290] on summary "Train Length" at bounding box center [573, 280] width 96 height 20
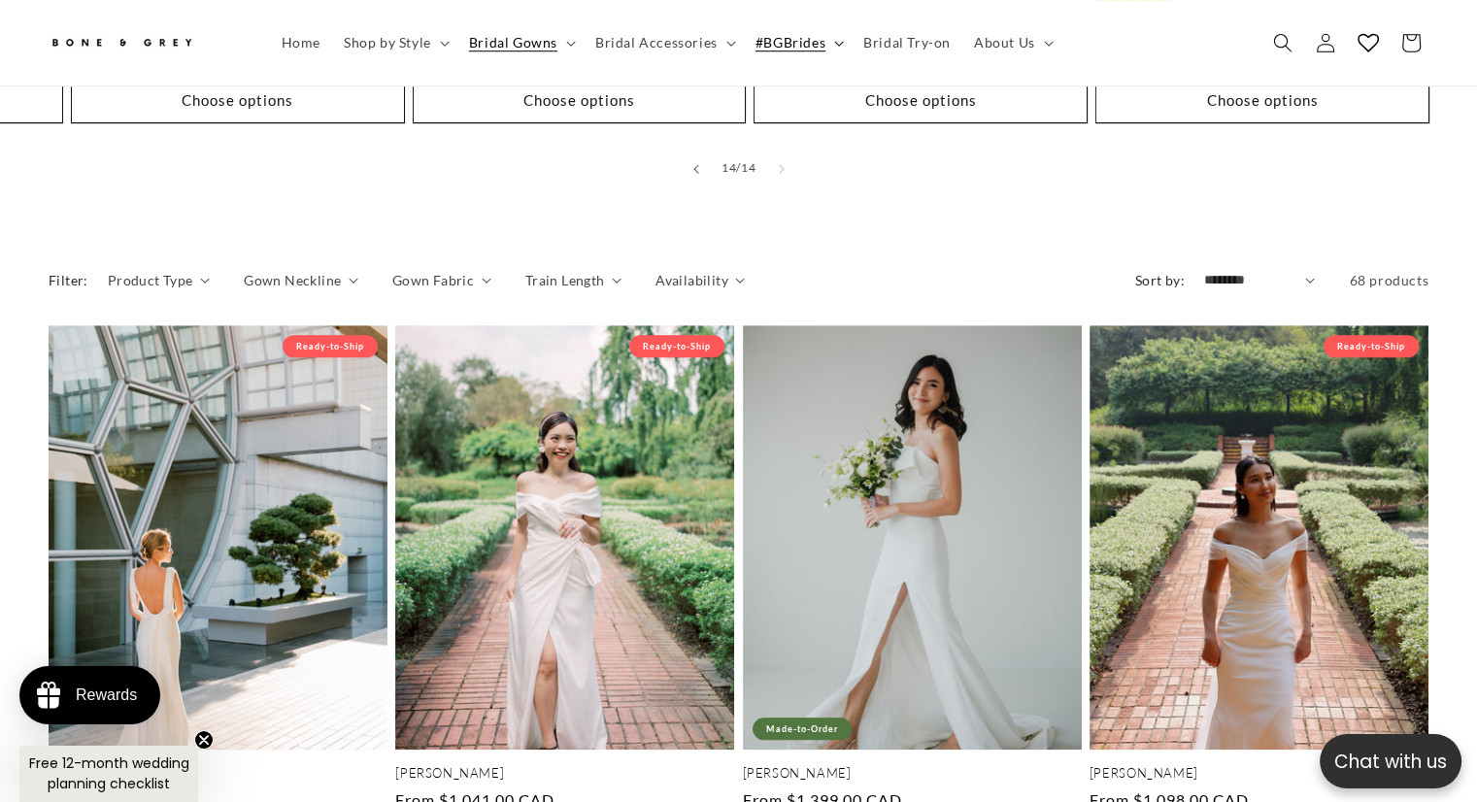
click at [804, 48] on span "#BGBrides" at bounding box center [790, 42] width 70 height 17
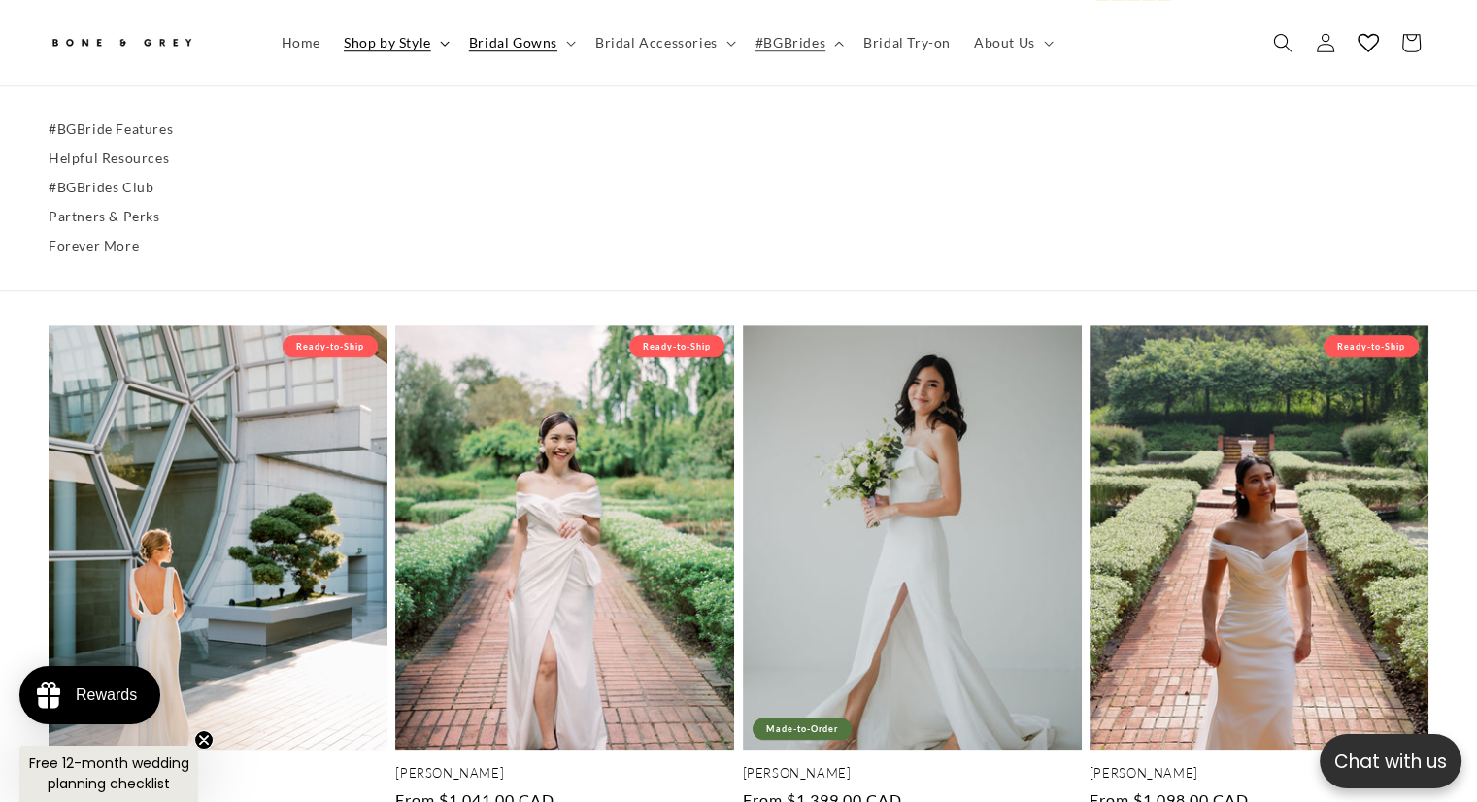
scroll to position [0, 503]
click at [373, 48] on span "Shop by Style" at bounding box center [387, 42] width 87 height 17
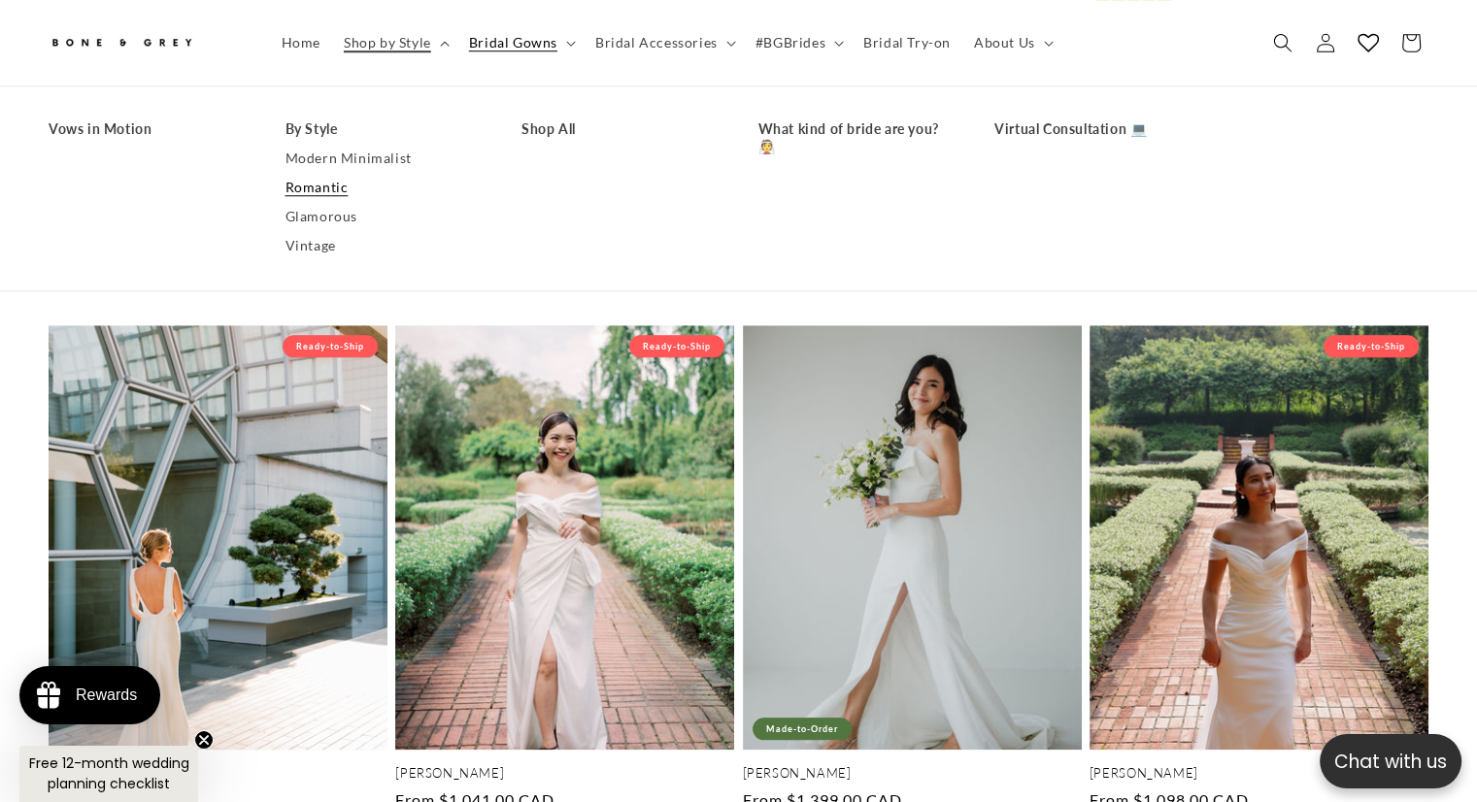
scroll to position [0, 1006]
